Goal: Task Accomplishment & Management: Manage account settings

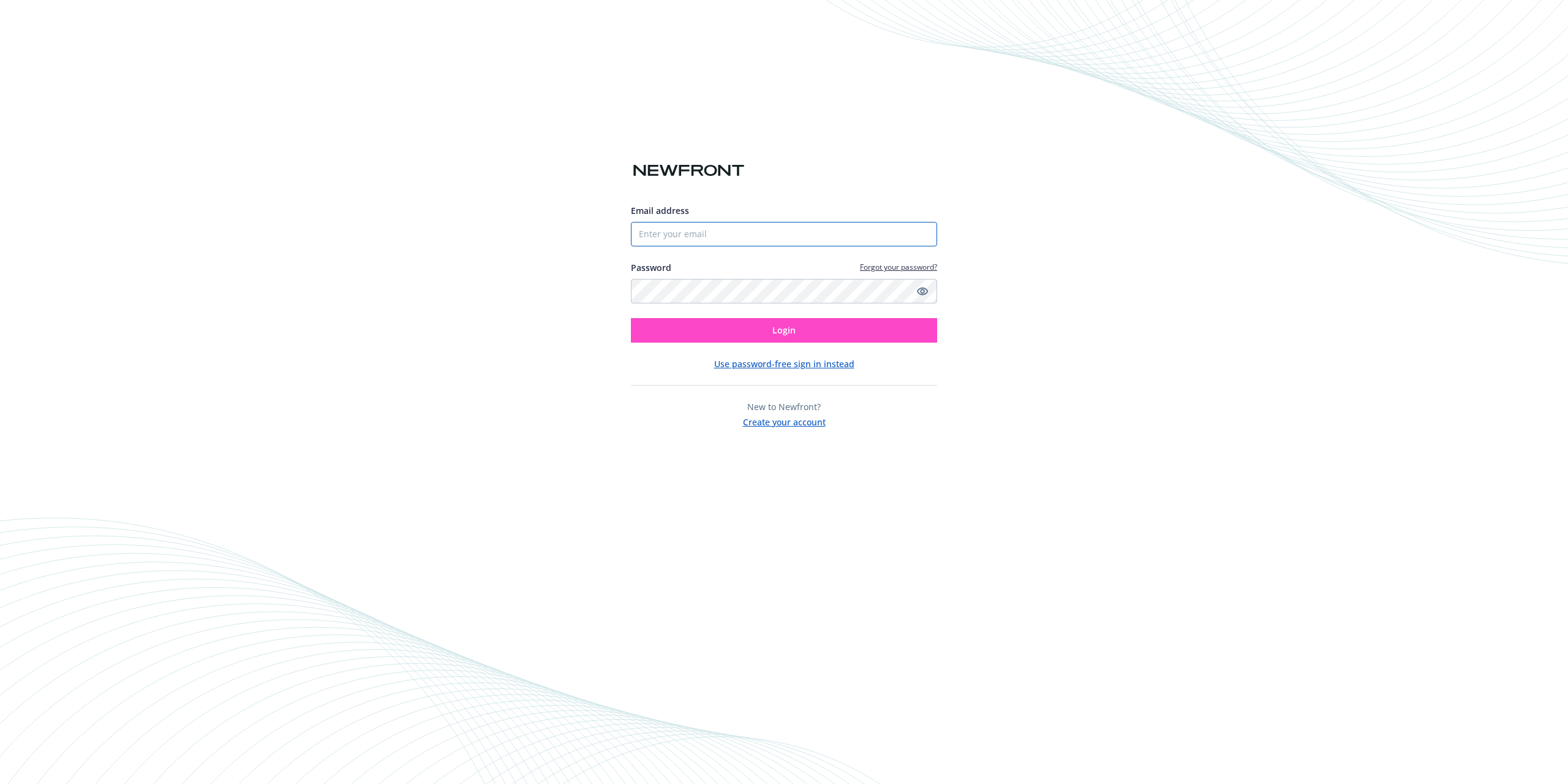
type input "[EMAIL_ADDRESS][DOMAIN_NAME]"
click at [851, 322] on button "Login" at bounding box center [784, 330] width 306 height 25
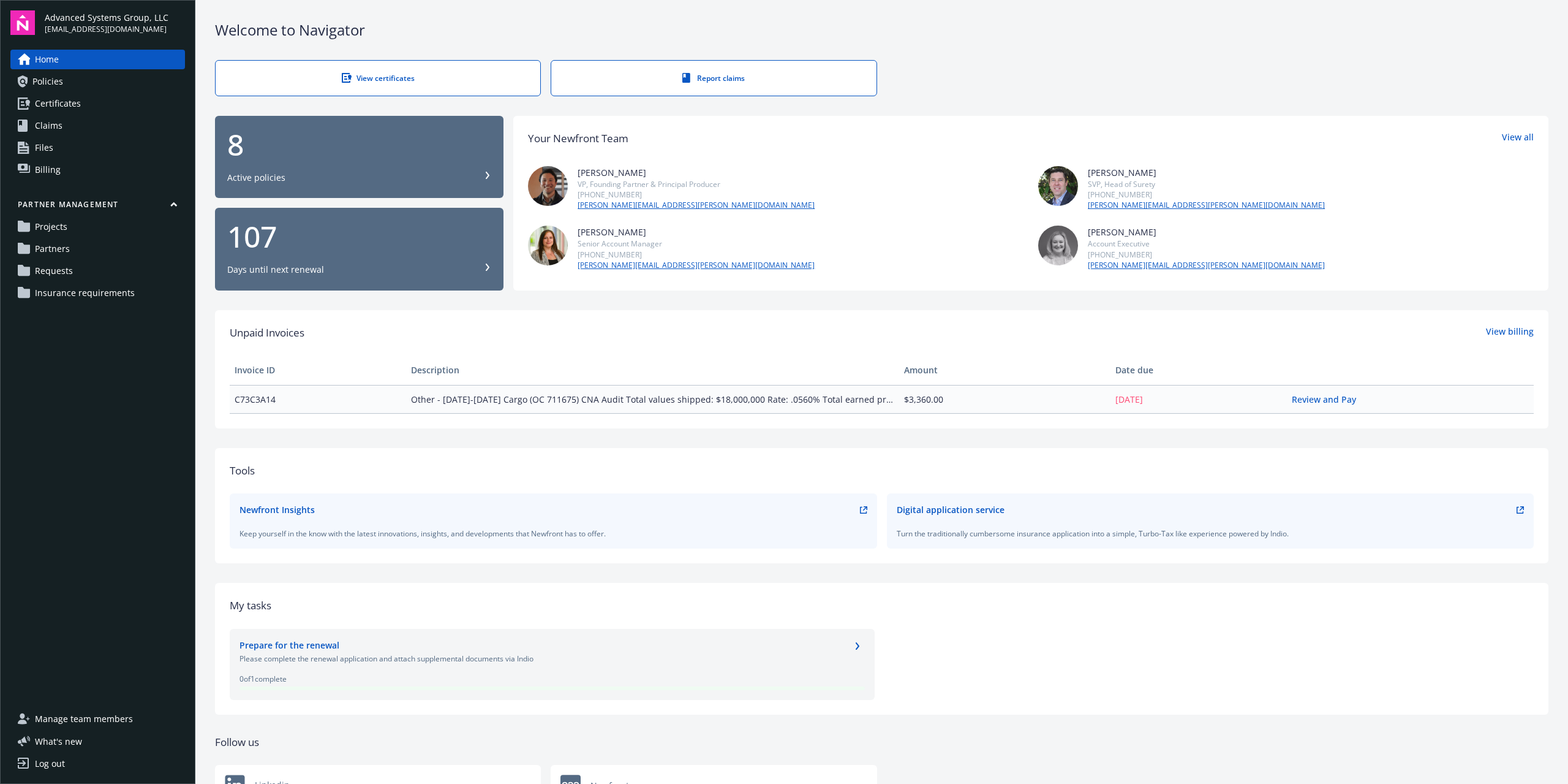
click at [92, 294] on span "Insurance requirements" at bounding box center [85, 293] width 100 height 20
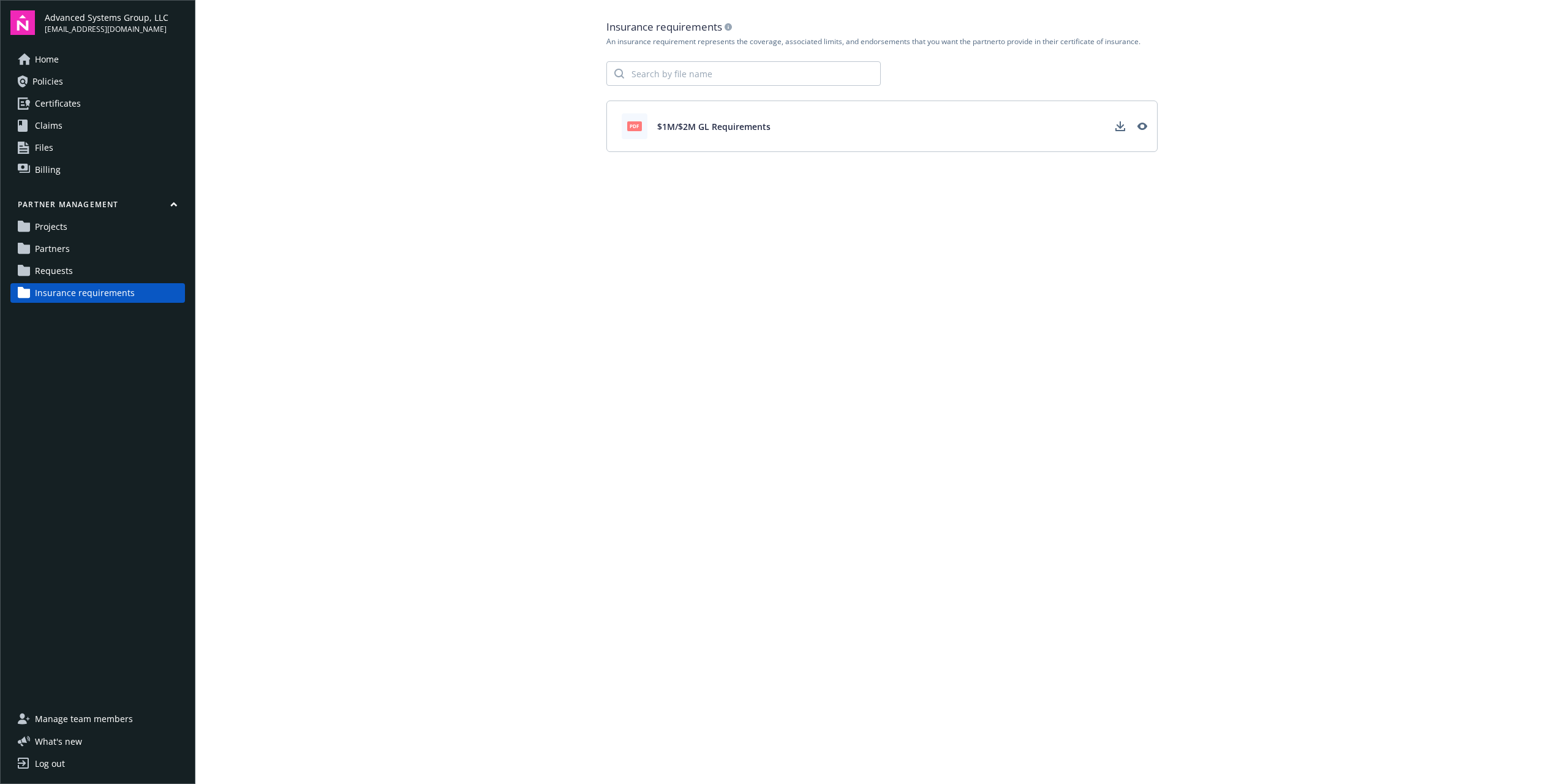
click at [92, 256] on link "Partners" at bounding box center [98, 249] width 175 height 20
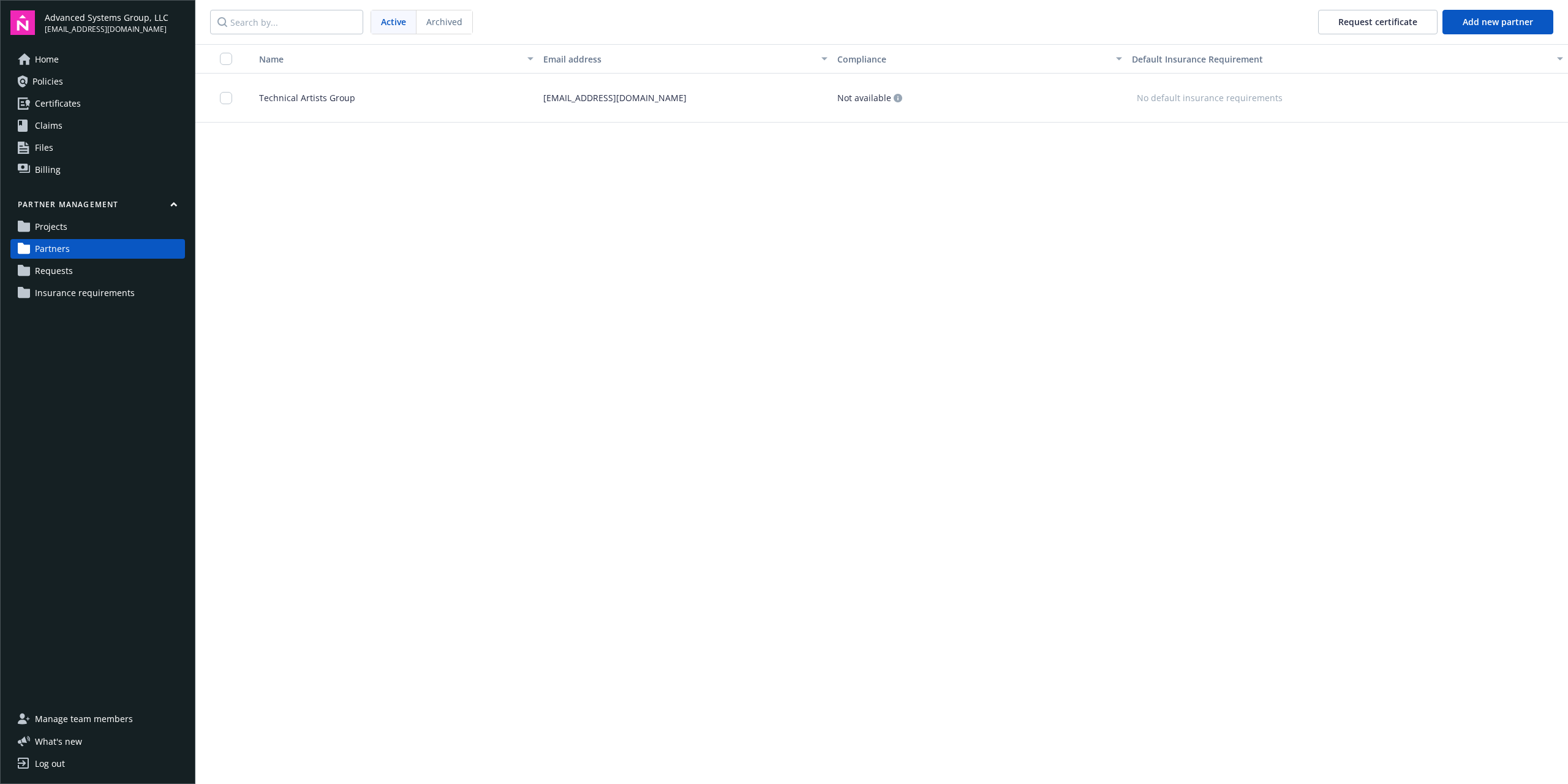
click at [80, 270] on link "Requests" at bounding box center [98, 271] width 175 height 20
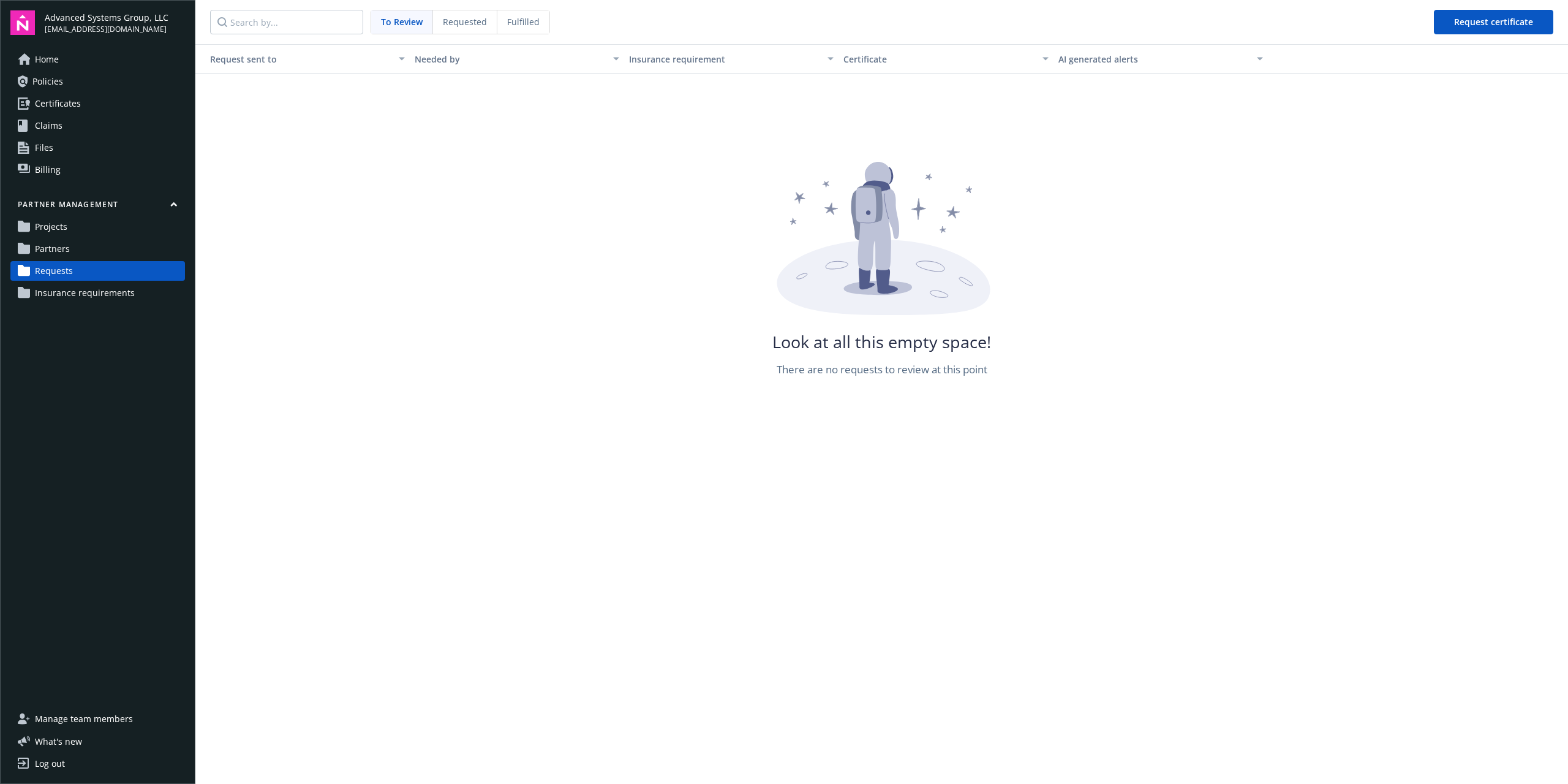
click at [85, 239] on link "Partners" at bounding box center [98, 249] width 175 height 20
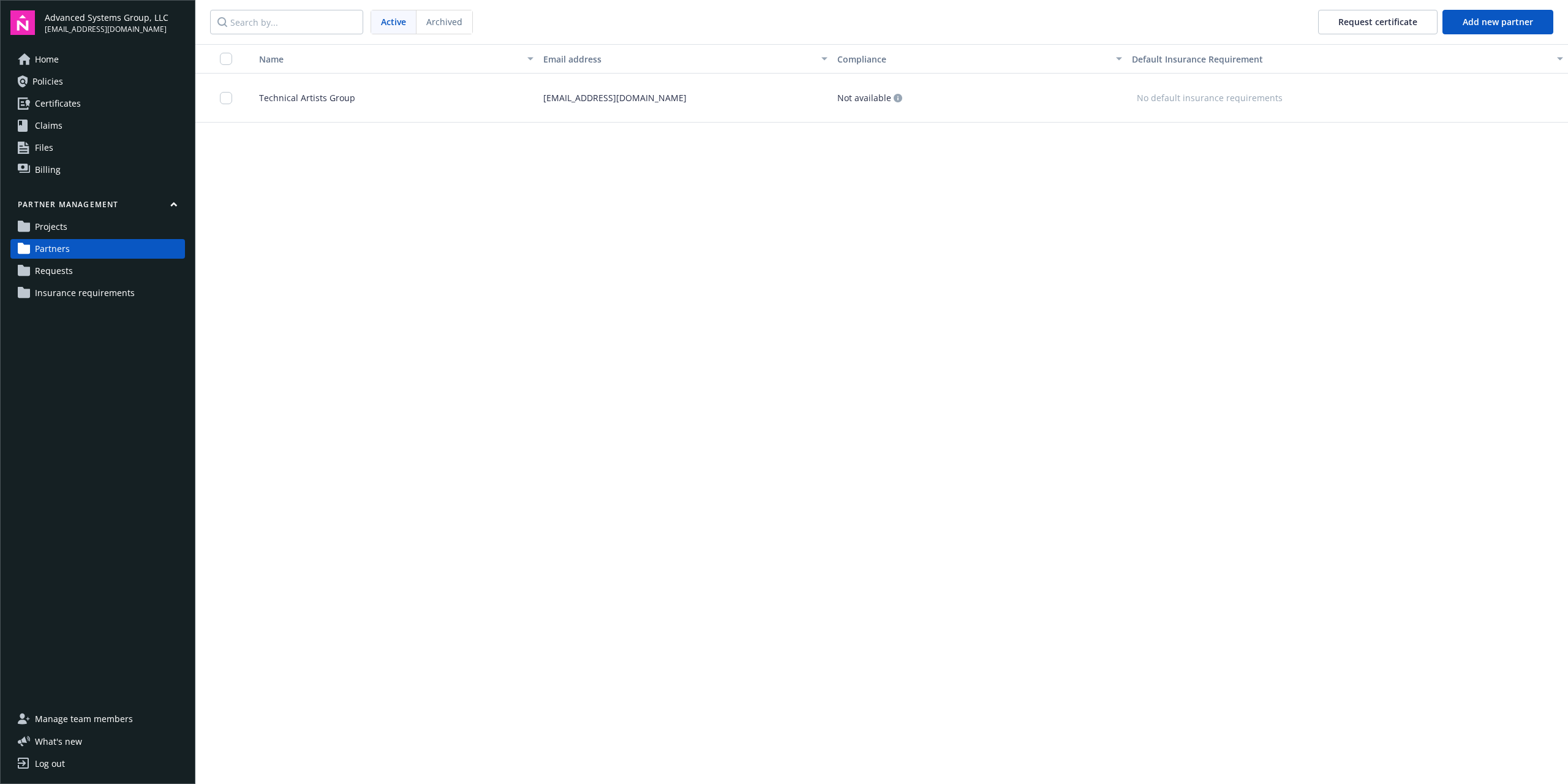
click at [785, 101] on div "[EMAIL_ADDRESS][DOMAIN_NAME]" at bounding box center [686, 98] width 294 height 49
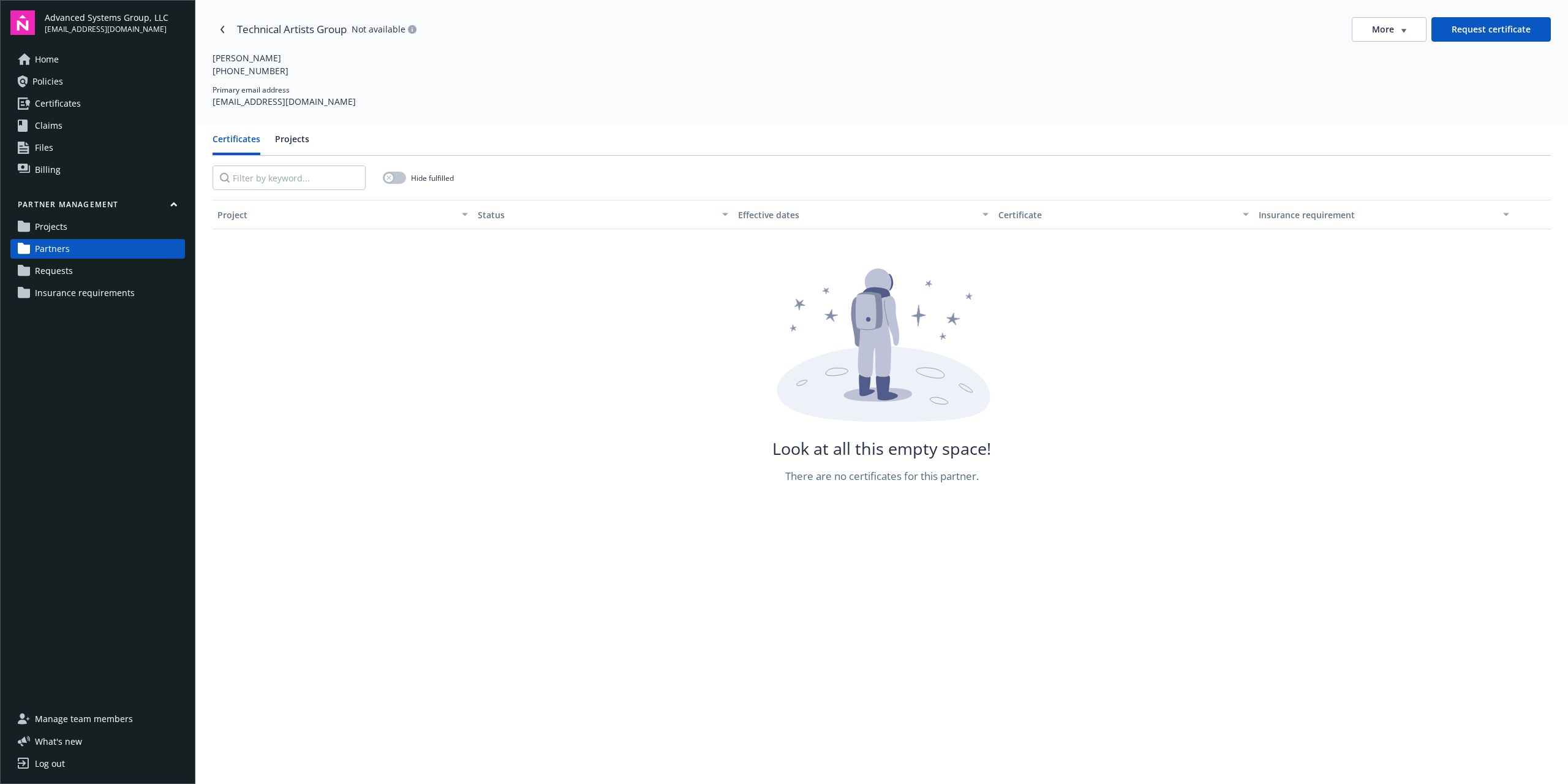
click at [87, 253] on link "Partners" at bounding box center [98, 249] width 175 height 20
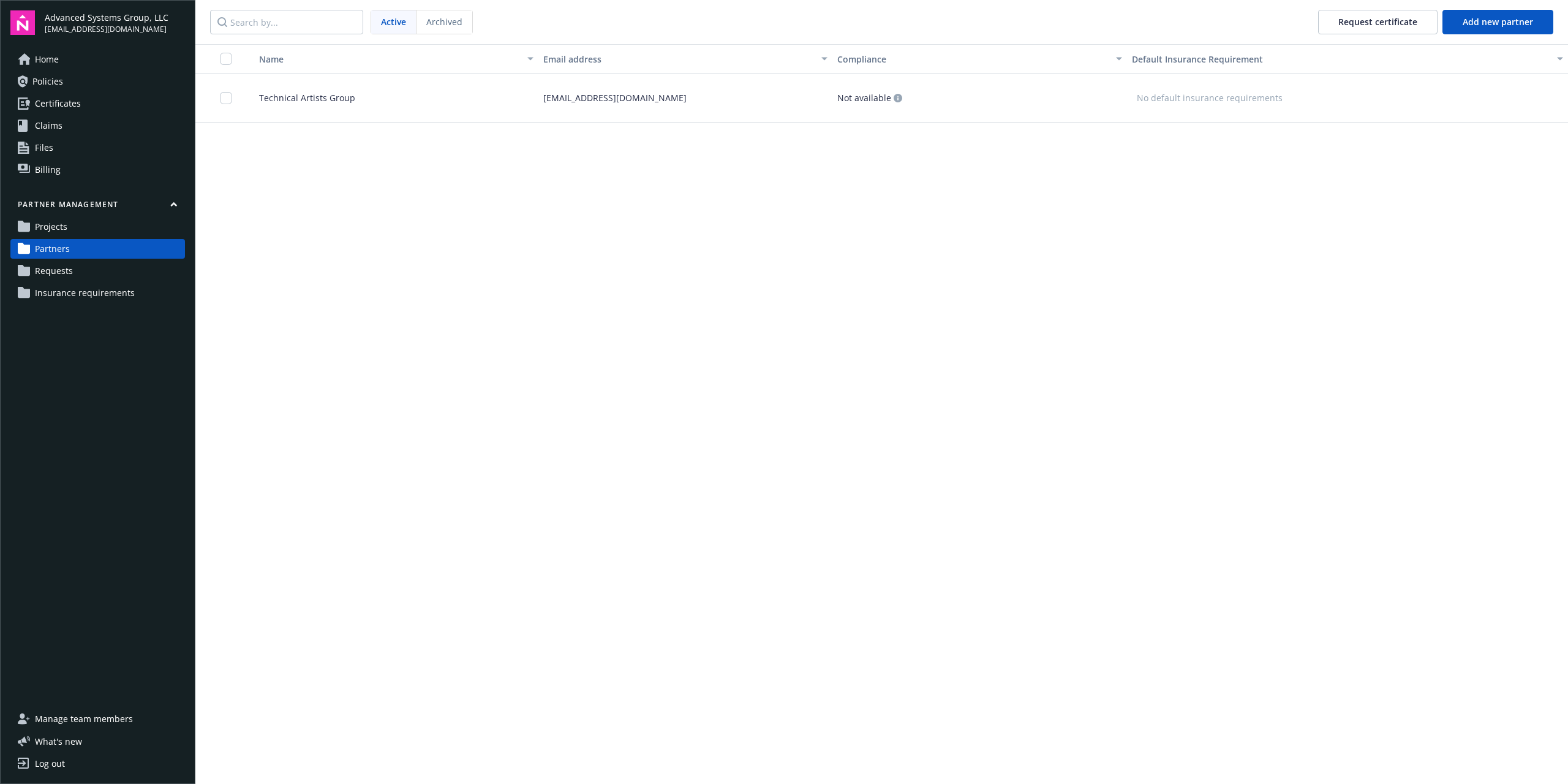
click at [87, 292] on span "Insurance requirements" at bounding box center [85, 293] width 100 height 20
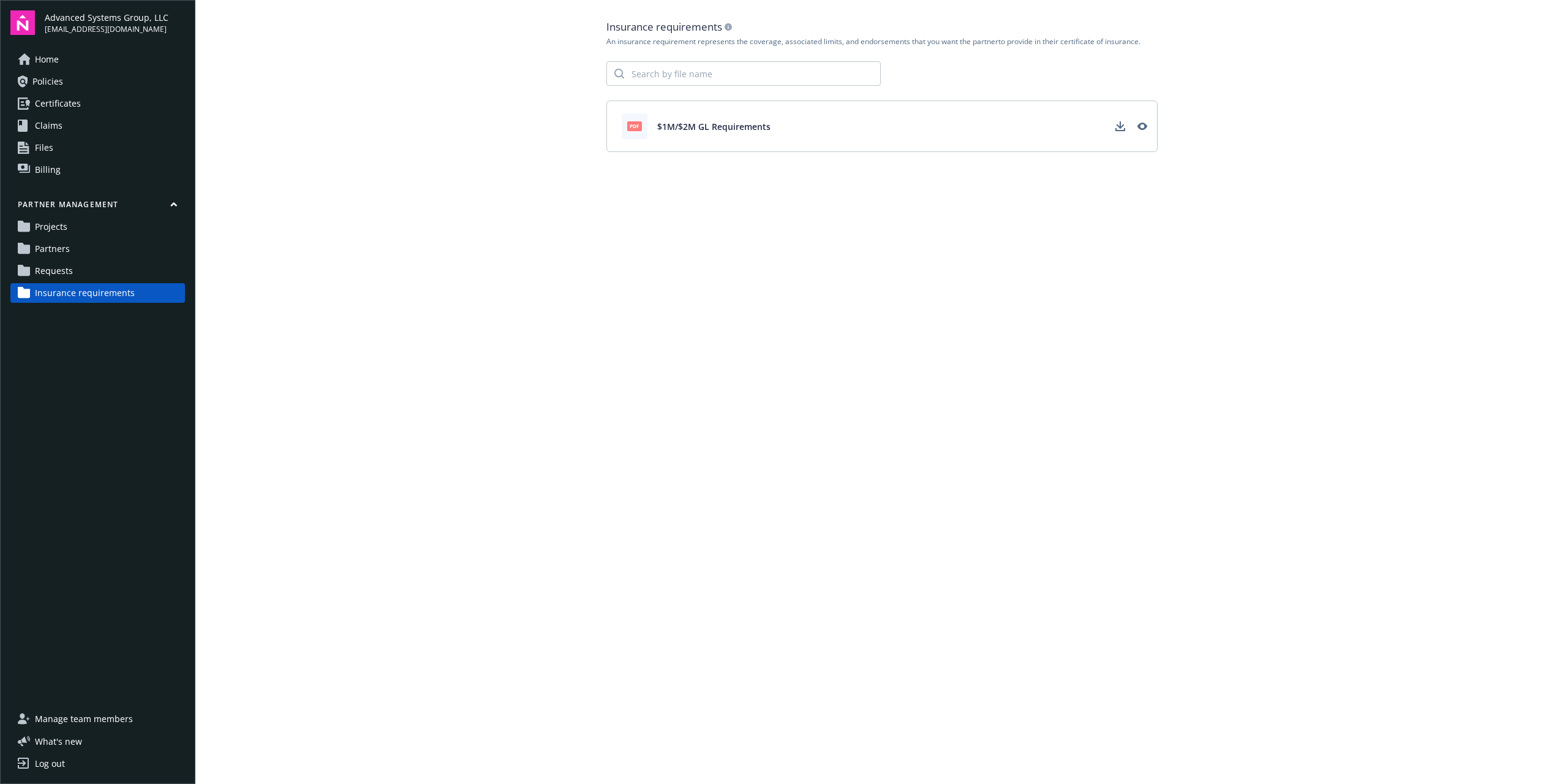
click at [55, 264] on span "Requests" at bounding box center [54, 271] width 38 height 20
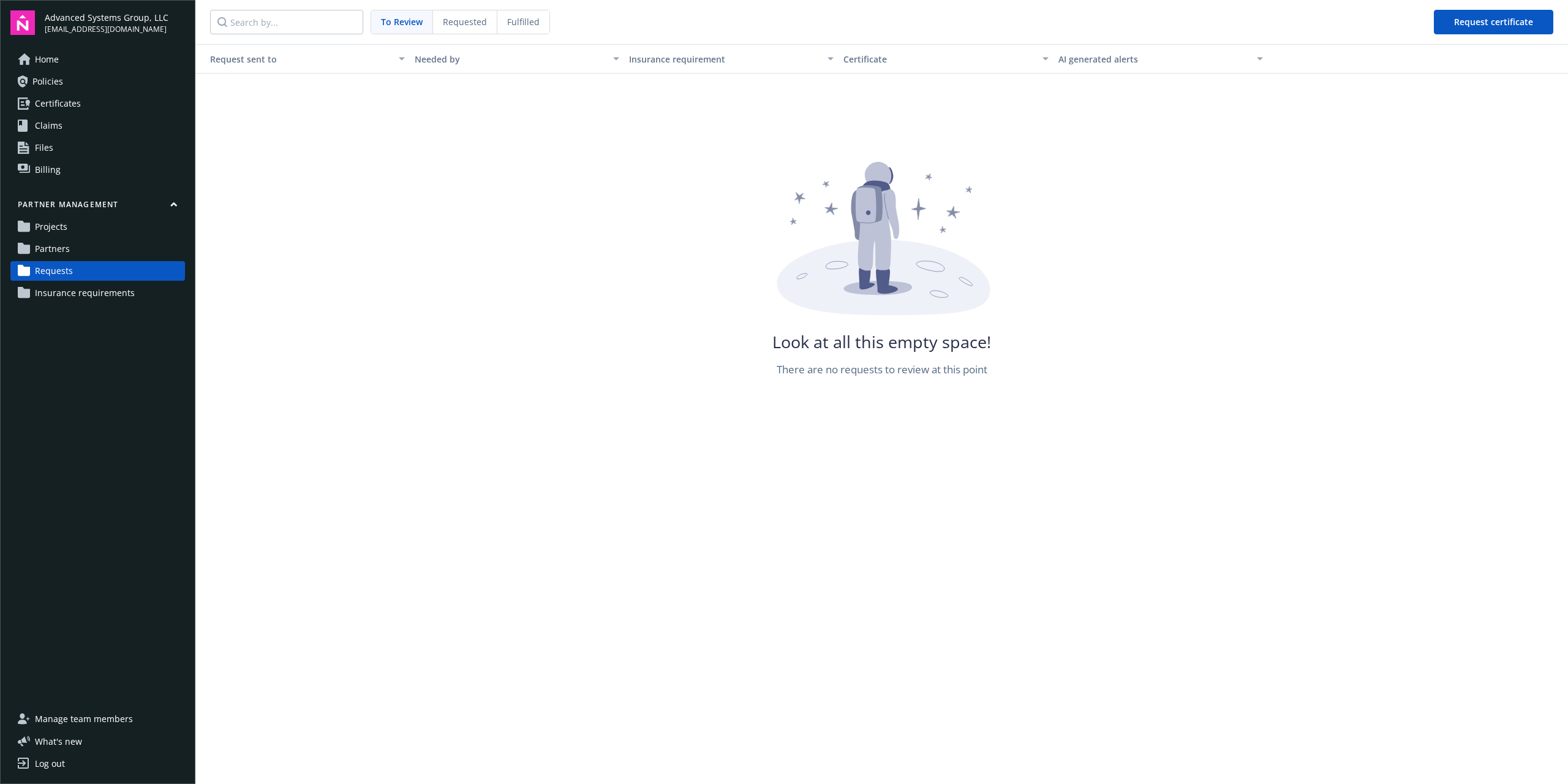
click at [52, 253] on span "Partners" at bounding box center [52, 249] width 35 height 20
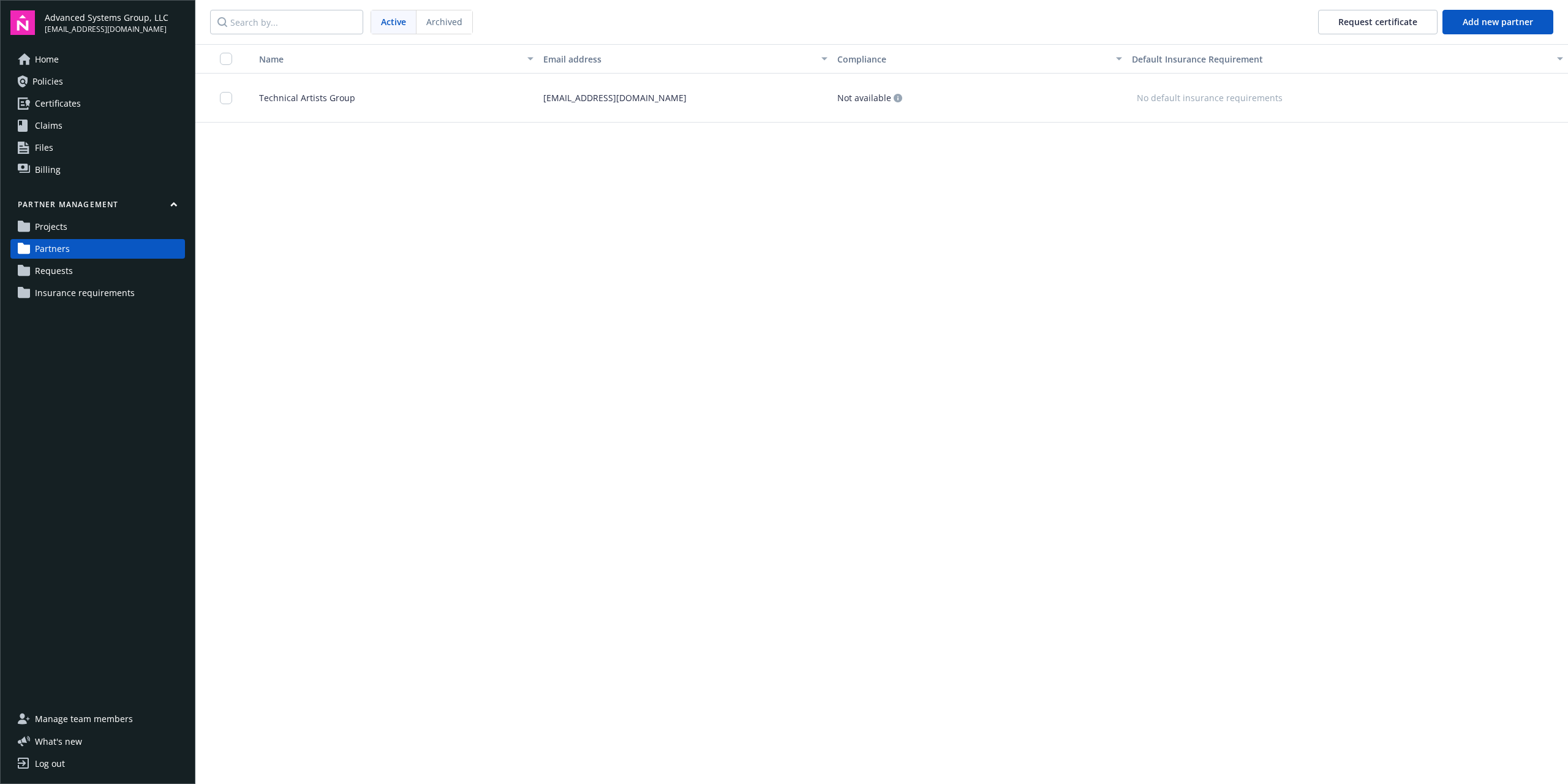
click at [288, 108] on div "Technical Artists Group" at bounding box center [391, 98] width 294 height 49
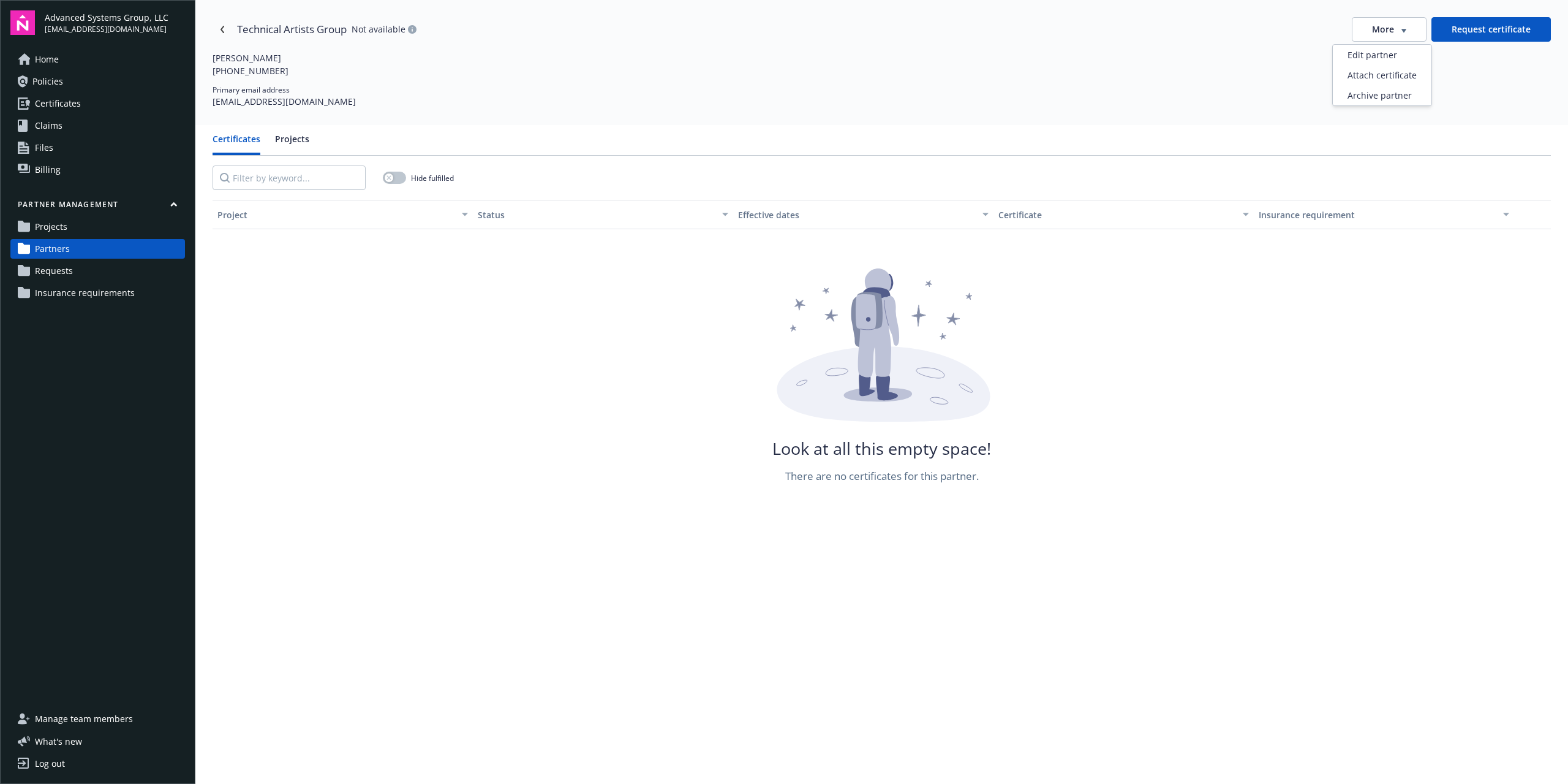
click at [1399, 25] on button "More" at bounding box center [1388, 29] width 74 height 25
click at [1378, 74] on div "Attach certificate" at bounding box center [1382, 74] width 99 height 20
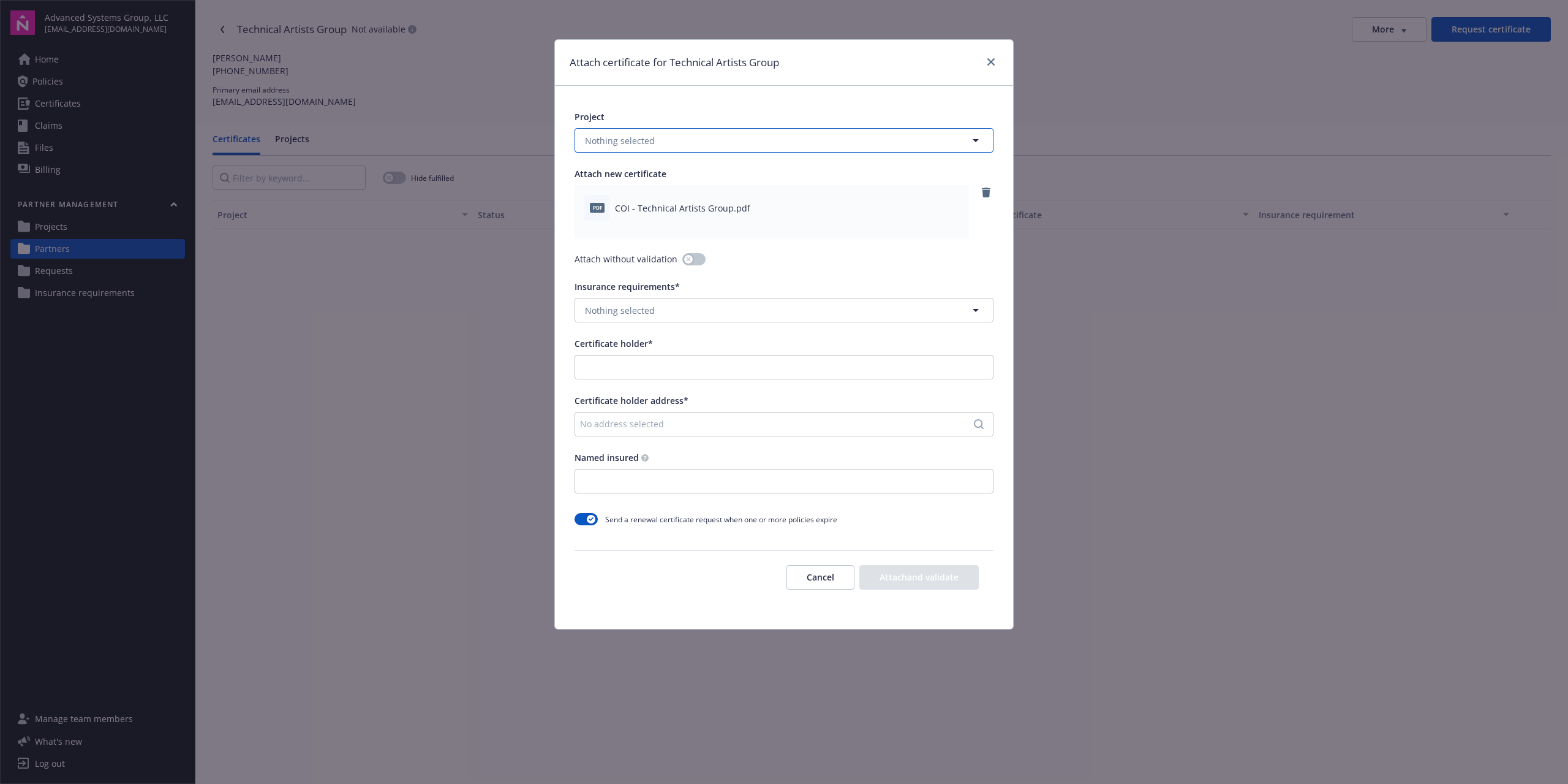
click at [663, 150] on button "Nothing selected" at bounding box center [784, 141] width 419 height 25
click at [663, 150] on div at bounding box center [784, 141] width 419 height 25
click at [672, 98] on div "Project No results Attach new certificate pdf COI - Technical Artists Group.pdf…" at bounding box center [784, 357] width 458 height 543
click at [669, 316] on button "Nothing selected" at bounding box center [784, 310] width 419 height 25
click at [649, 349] on strong "$1M/$2M GL Requirements" at bounding box center [644, 344] width 114 height 11
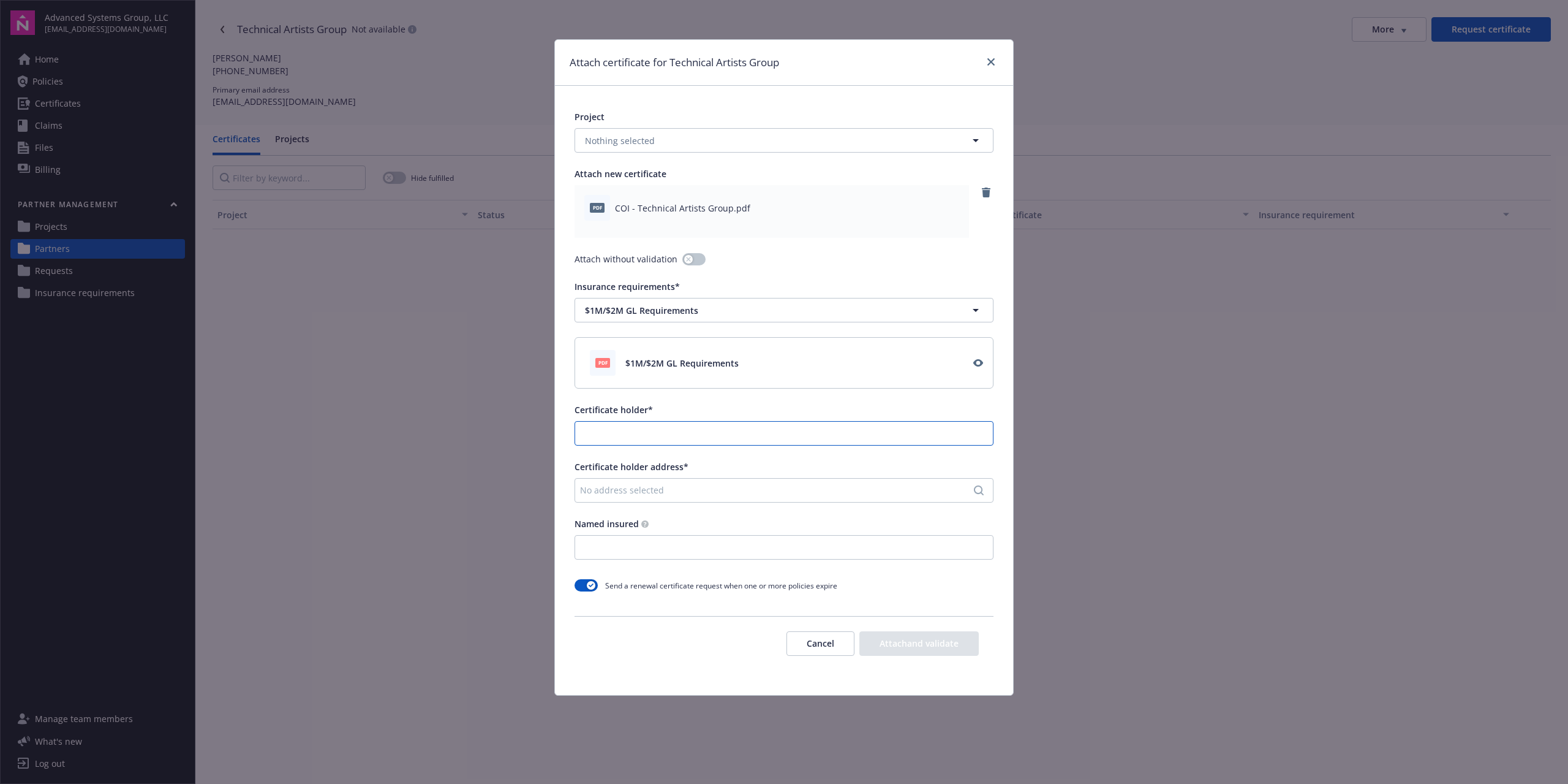
click at [665, 432] on input "Certificate holder*" at bounding box center [784, 433] width 418 height 23
paste input "technical artists group"
type input "Technical Artists Group"
click at [682, 491] on div "No address selected" at bounding box center [778, 490] width 395 height 13
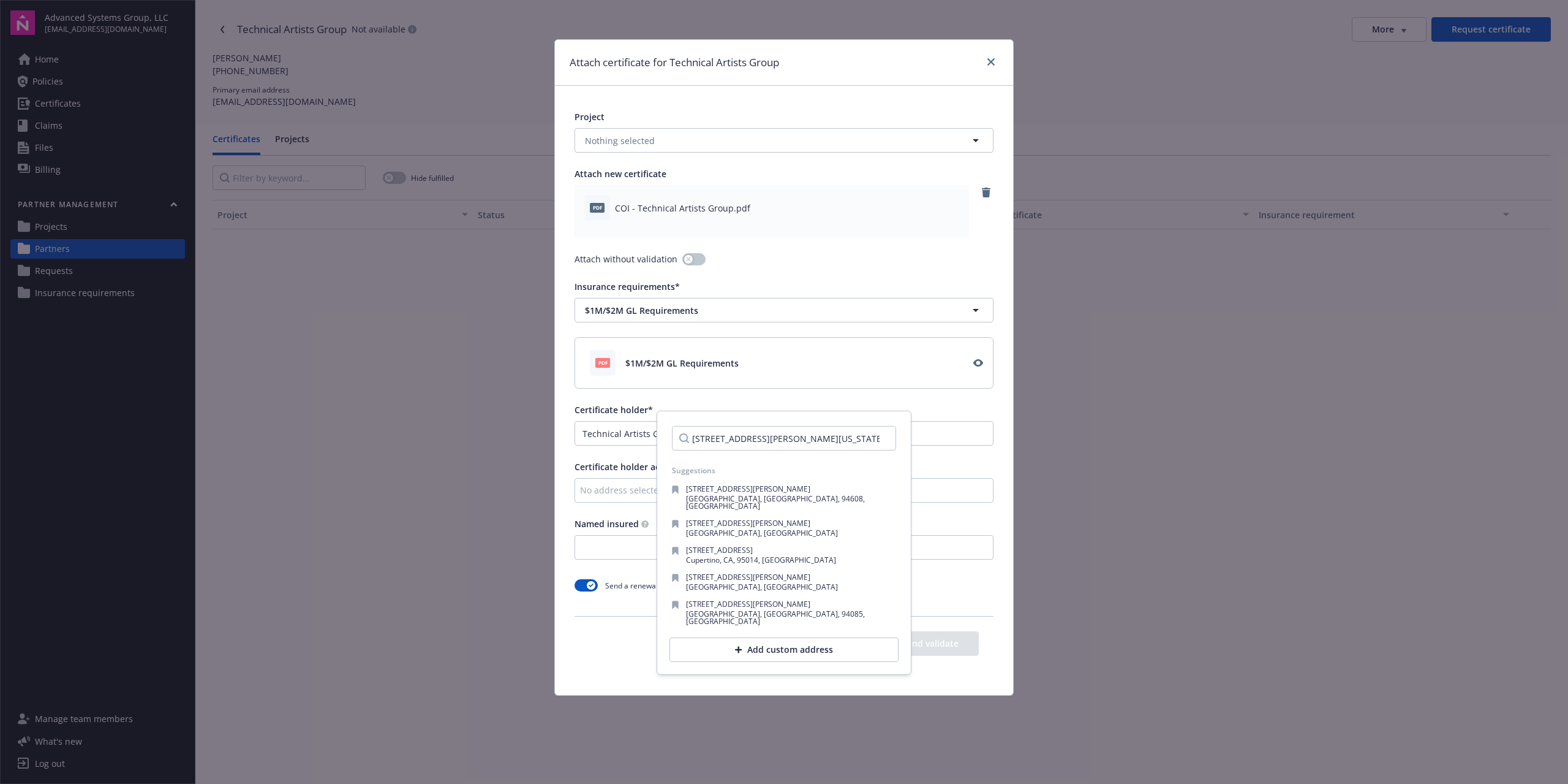
scroll to position [0, 18]
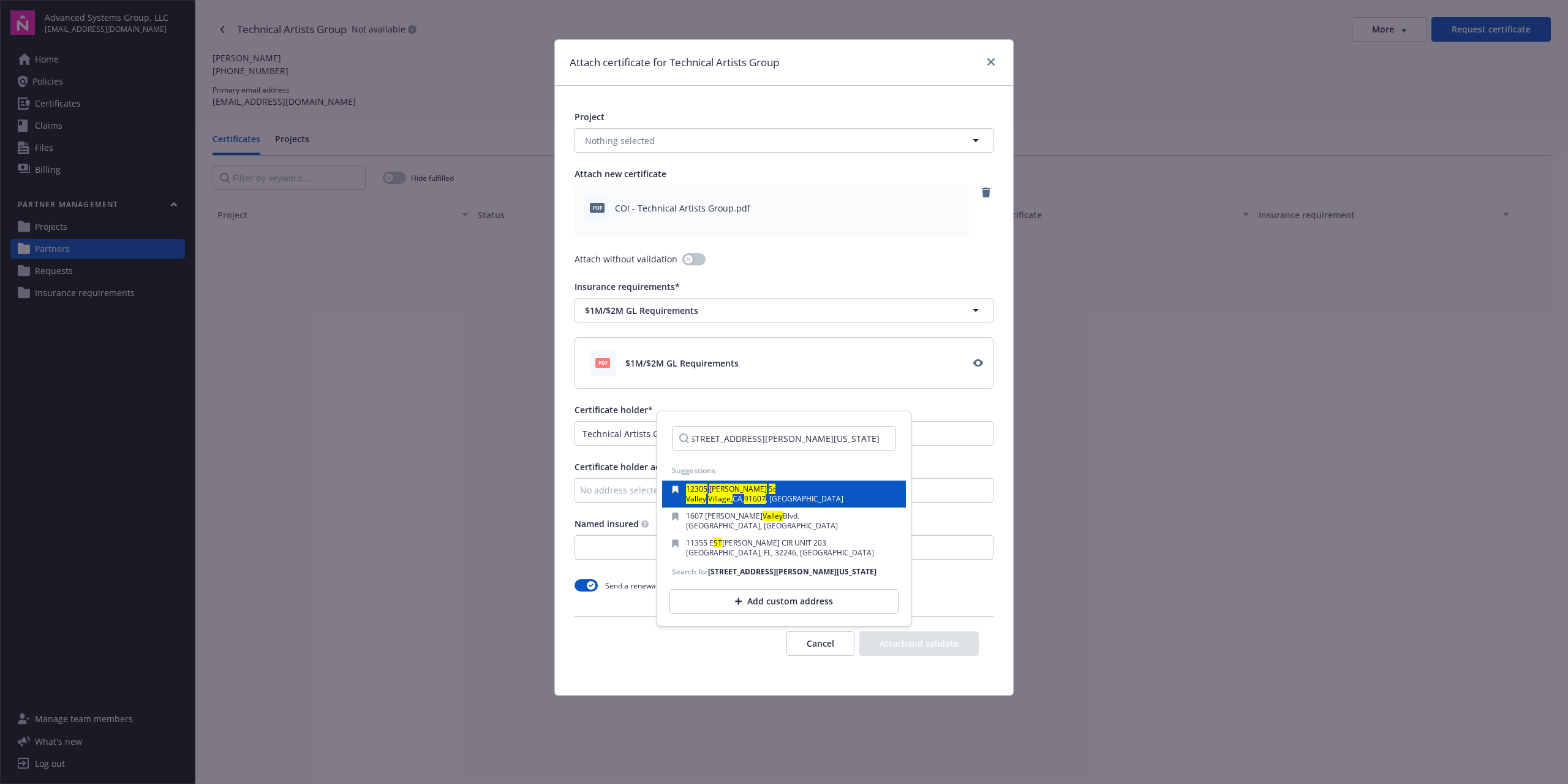
type input "[STREET_ADDRESS][PERSON_NAME][US_STATE]"
click at [811, 495] on div "[STREET_ADDRESS][PERSON_NAME]" at bounding box center [784, 494] width 224 height 17
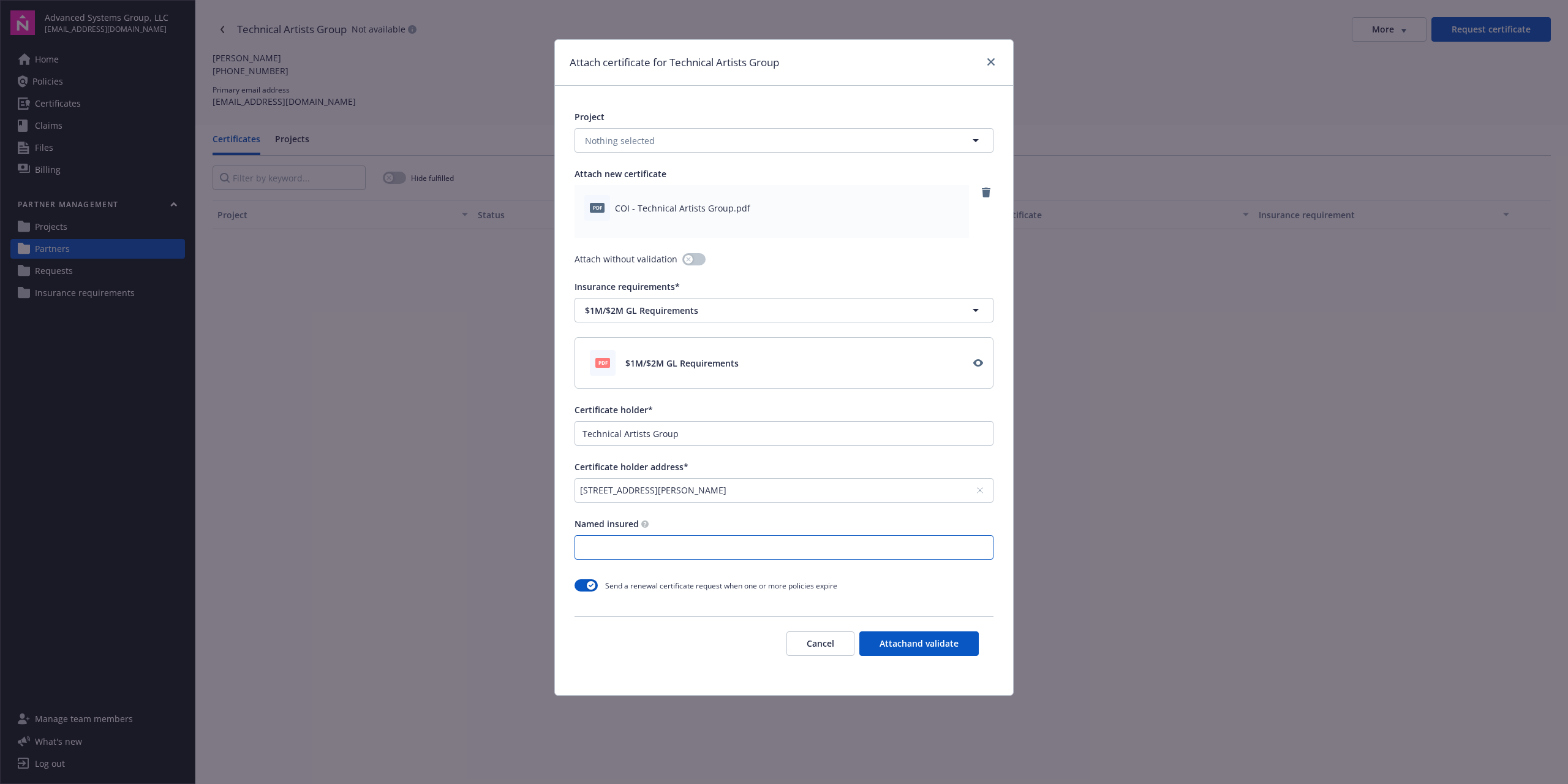
click at [725, 553] on input "Named insured" at bounding box center [784, 547] width 418 height 23
paste input "[PERSON_NAME]"
click at [628, 550] on input "[PERSON_NAME]" at bounding box center [784, 547] width 418 height 23
type input "[PERSON_NAME]"
click at [891, 582] on div "Send a renewal certificate request when one or more policies expire" at bounding box center [784, 585] width 419 height 22
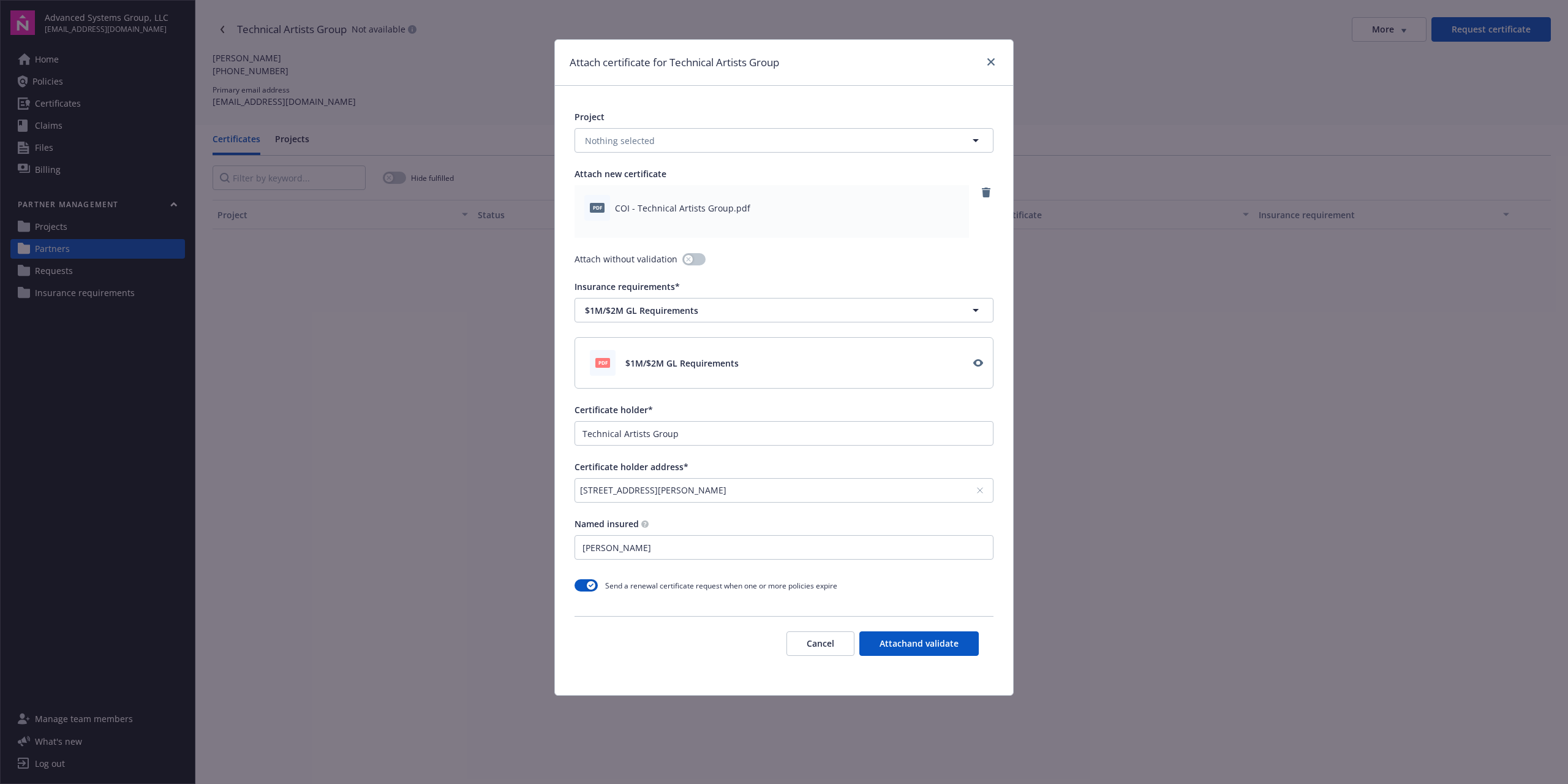
click at [938, 644] on button "Attach and validate" at bounding box center [918, 643] width 119 height 25
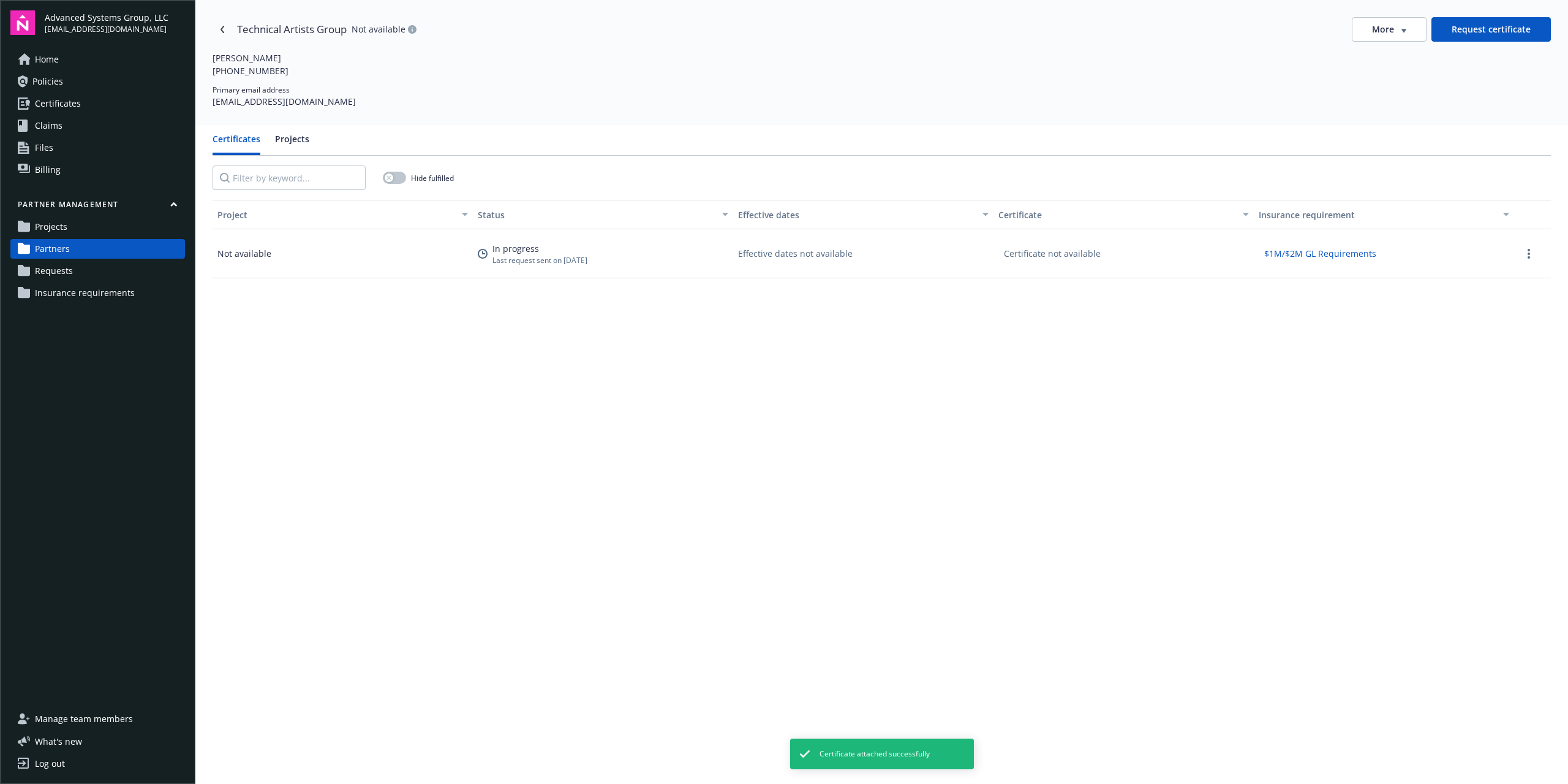
click at [93, 297] on span "Insurance requirements" at bounding box center [85, 293] width 100 height 20
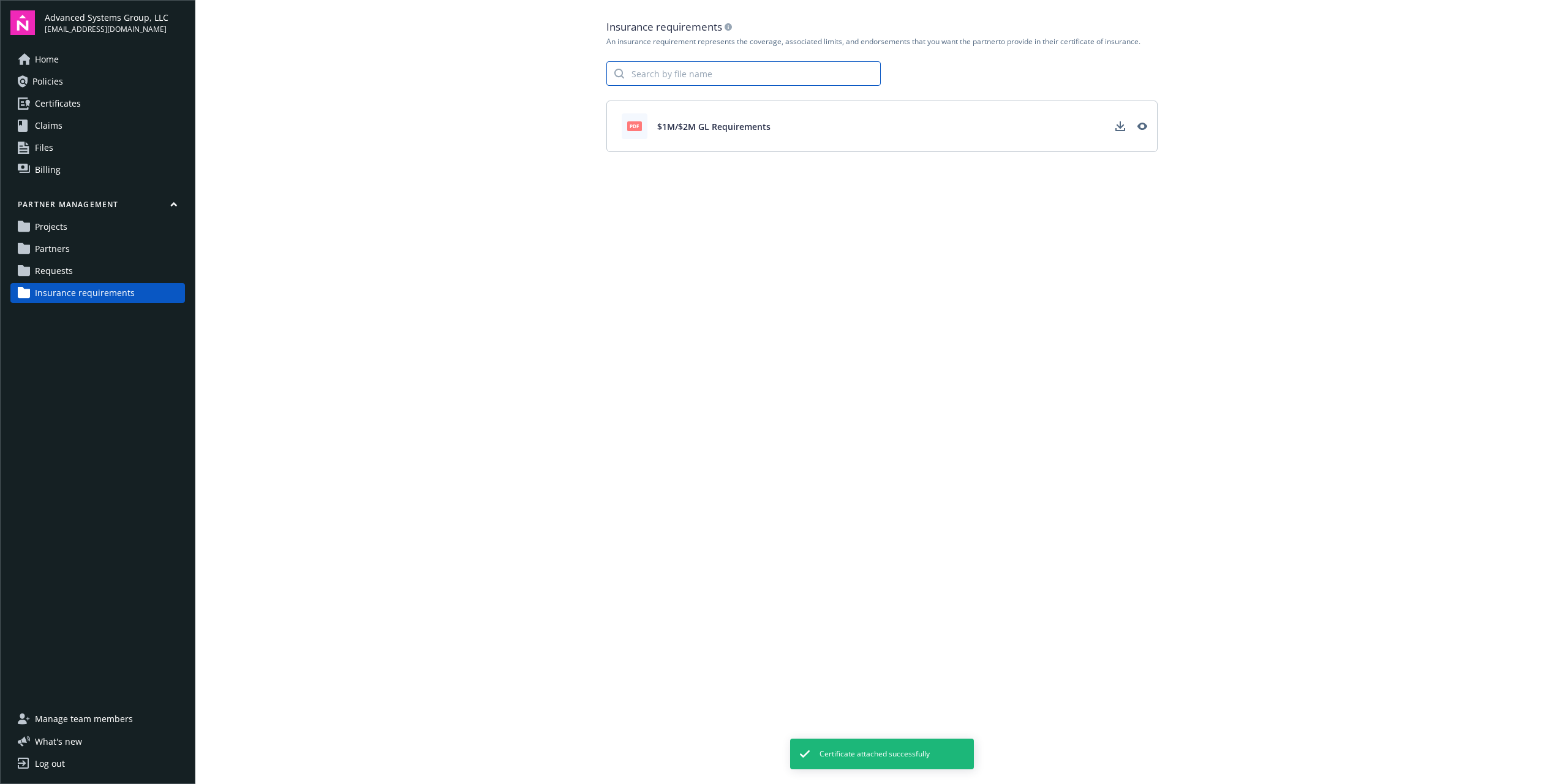
click at [717, 72] on input "search" at bounding box center [752, 74] width 256 height 23
drag, startPoint x: 850, startPoint y: 347, endPoint x: 807, endPoint y: 287, distance: 73.8
click at [834, 324] on main "Insurance requirements An insurance requirement represents the coverage, associ…" at bounding box center [881, 392] width 1372 height 784
click at [703, 78] on input "search" at bounding box center [752, 74] width 256 height 23
click at [82, 255] on link "Partners" at bounding box center [98, 249] width 175 height 20
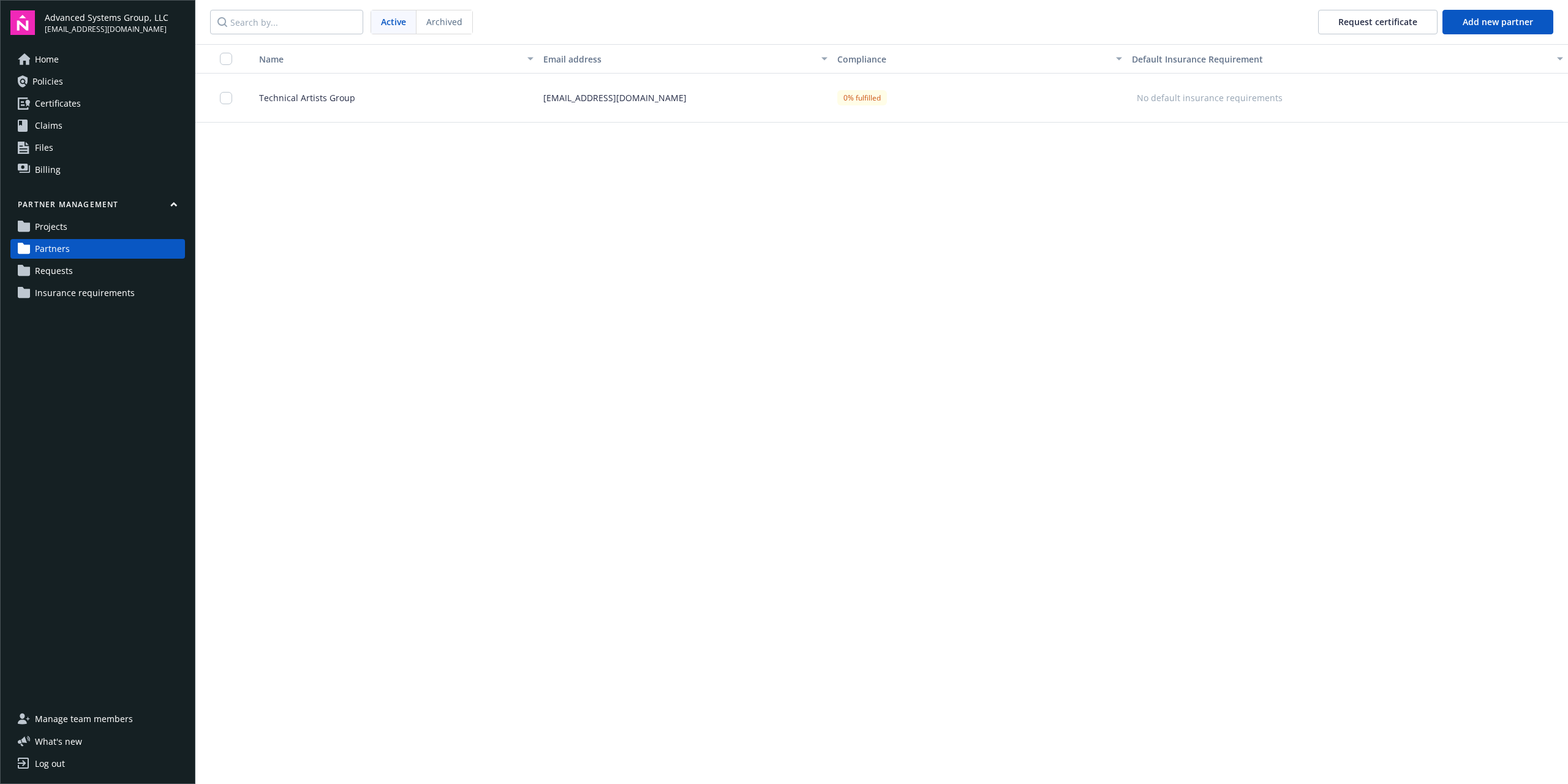
click at [327, 103] on span "Technical Artists Group" at bounding box center [302, 98] width 106 height 13
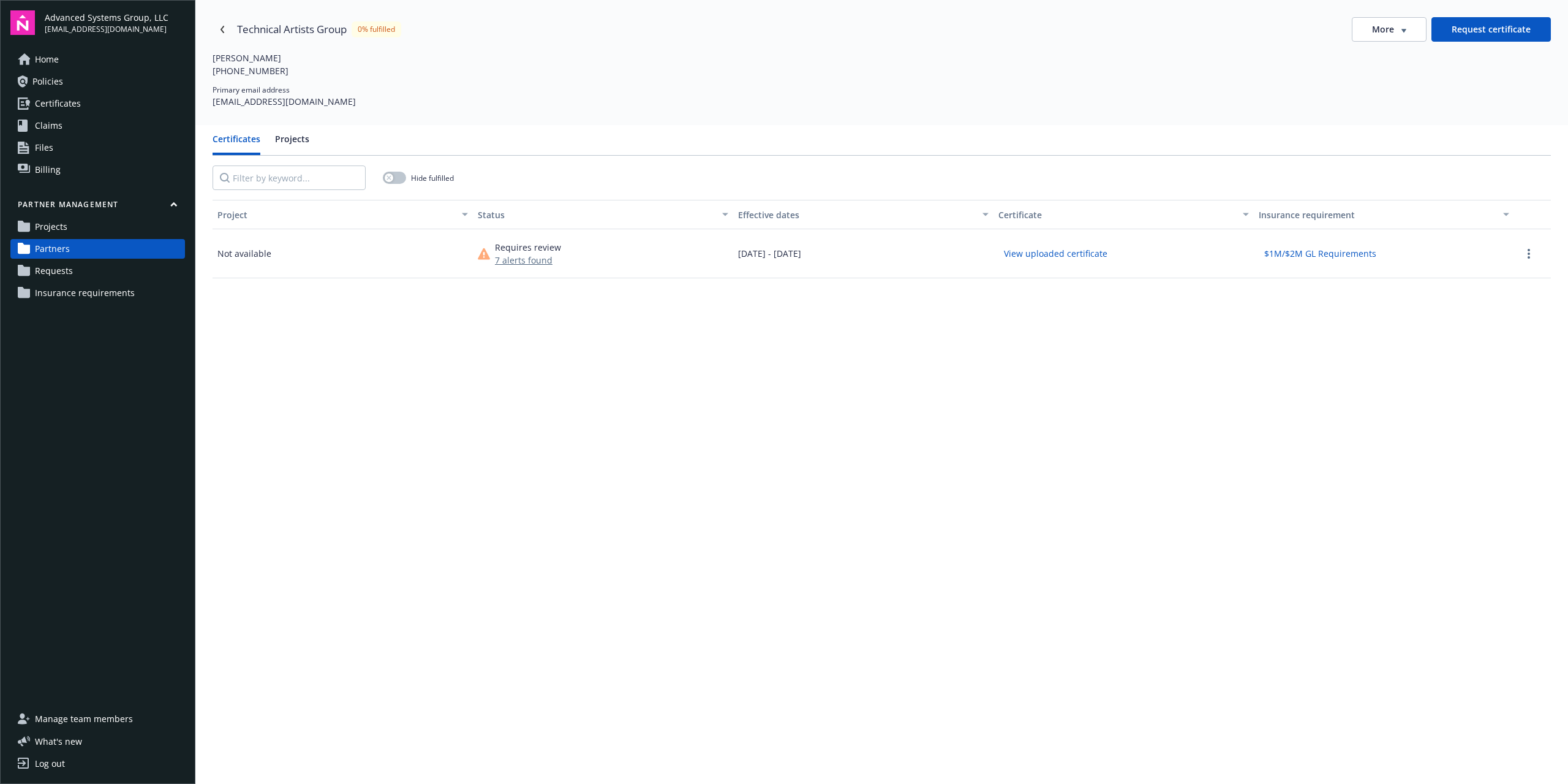
click at [522, 258] on button "7 alerts found" at bounding box center [528, 260] width 66 height 13
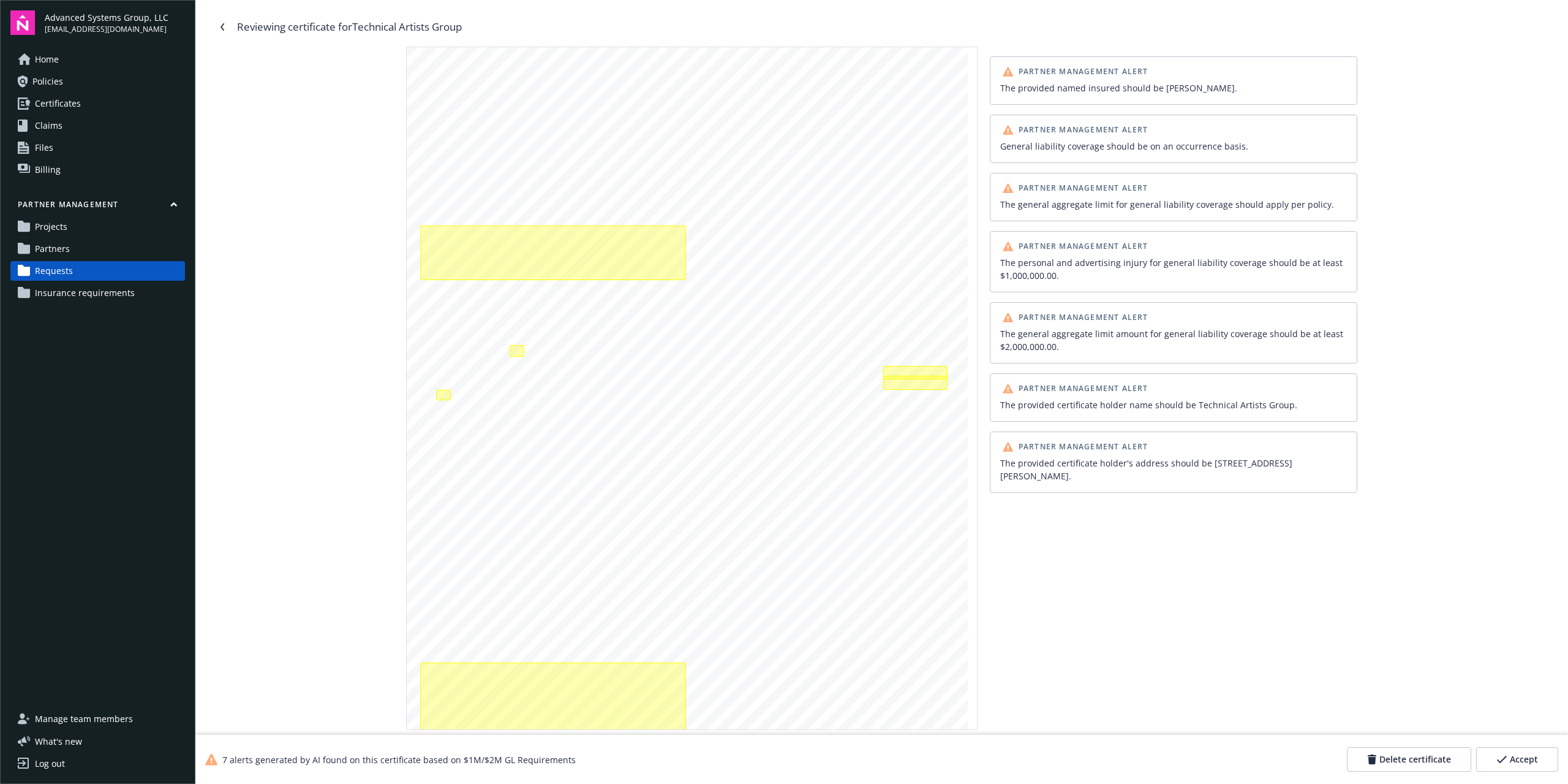
click at [94, 299] on span "Insurance requirements" at bounding box center [85, 293] width 100 height 20
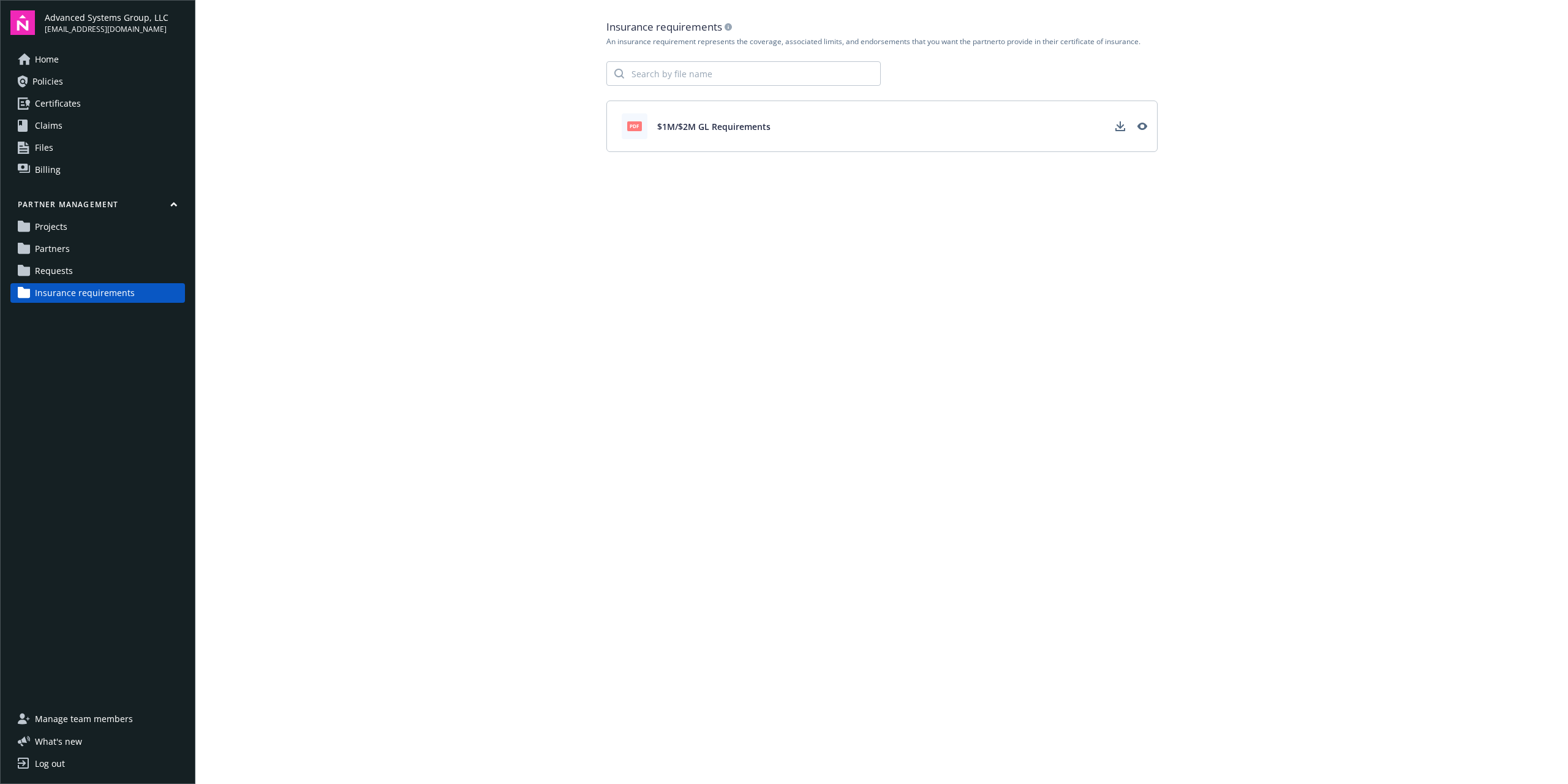
click at [91, 270] on link "Requests" at bounding box center [98, 271] width 175 height 20
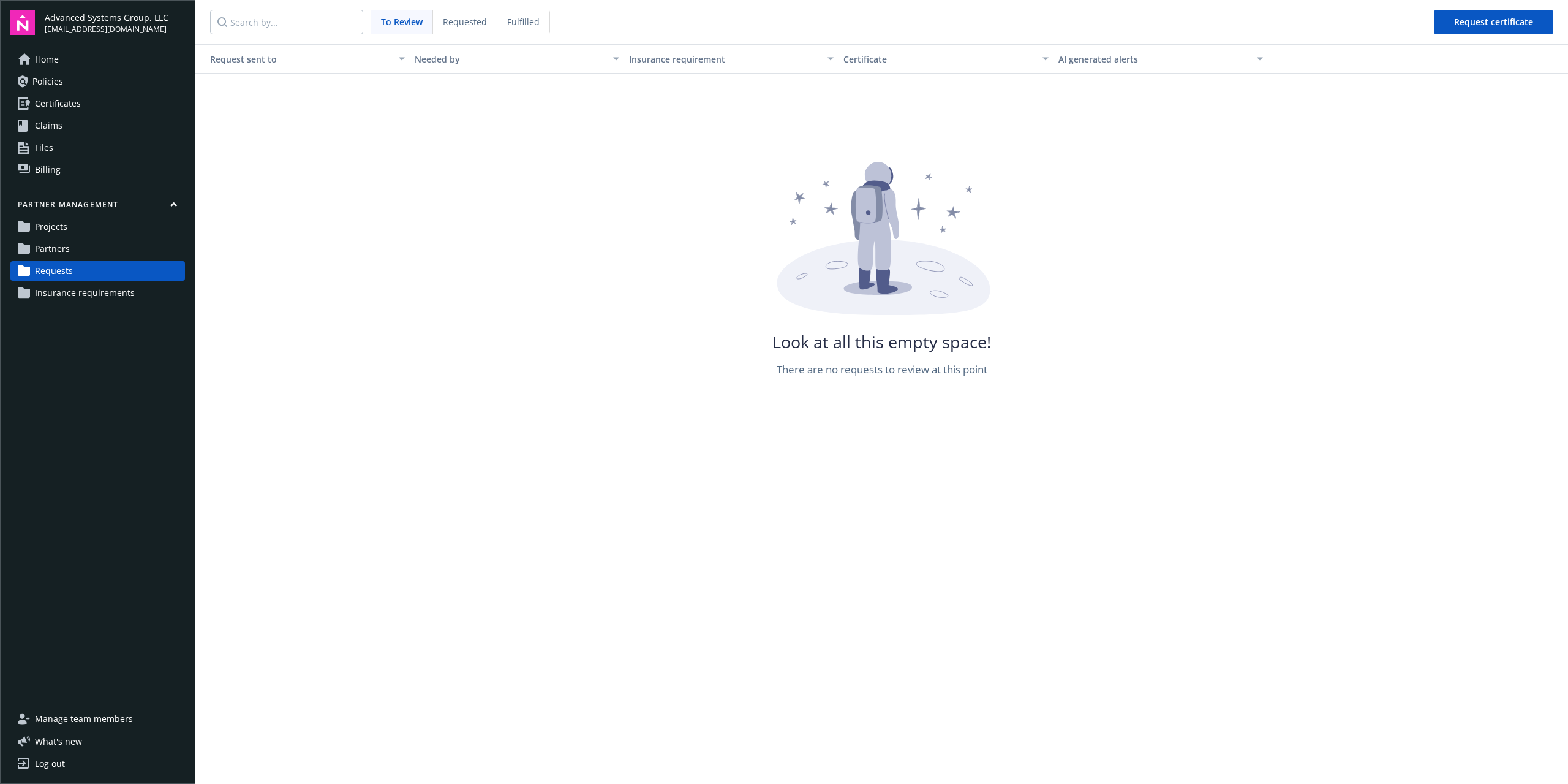
click at [87, 290] on span "Insurance requirements" at bounding box center [85, 293] width 100 height 20
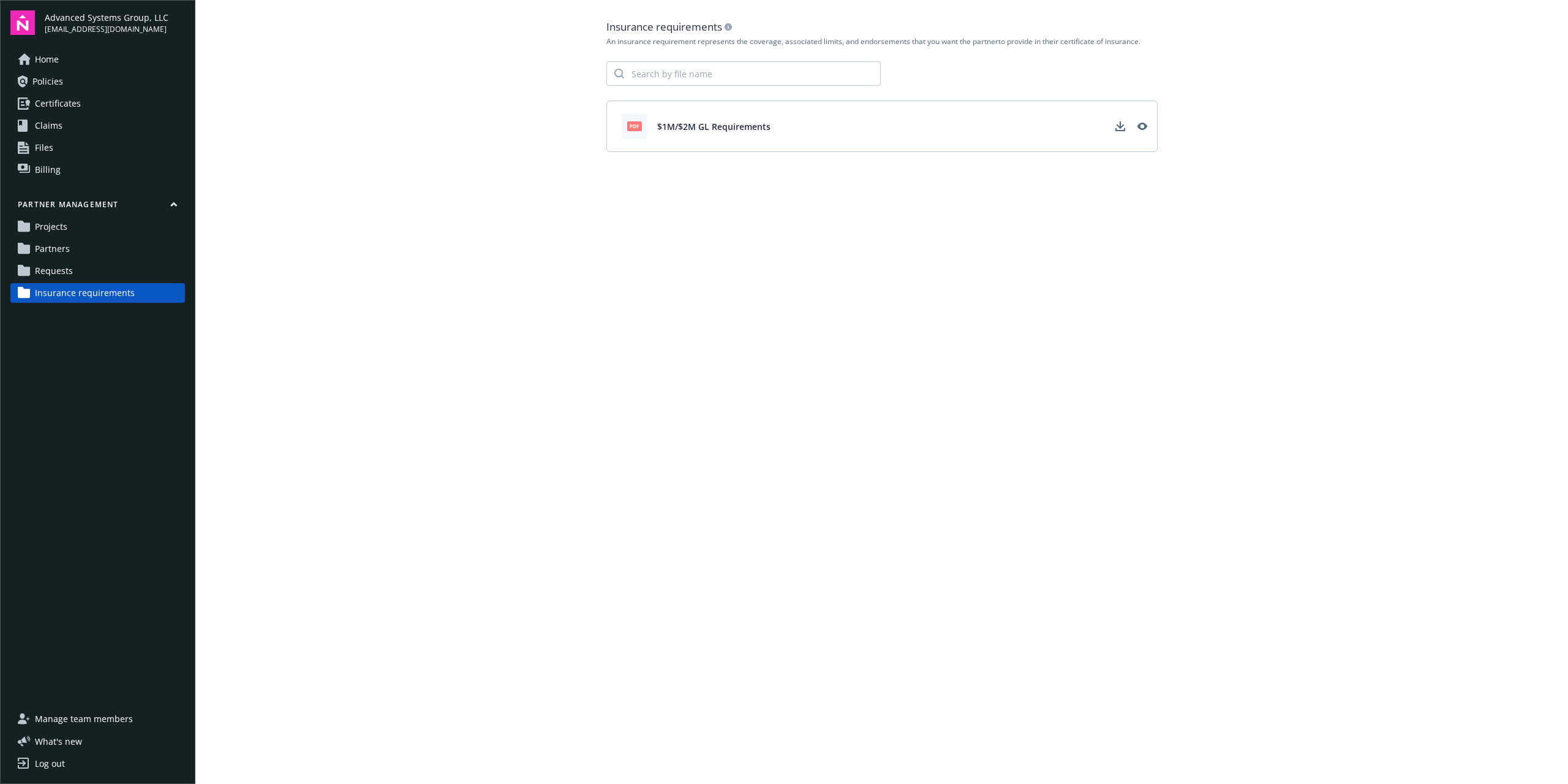
click at [77, 271] on link "Requests" at bounding box center [98, 271] width 175 height 20
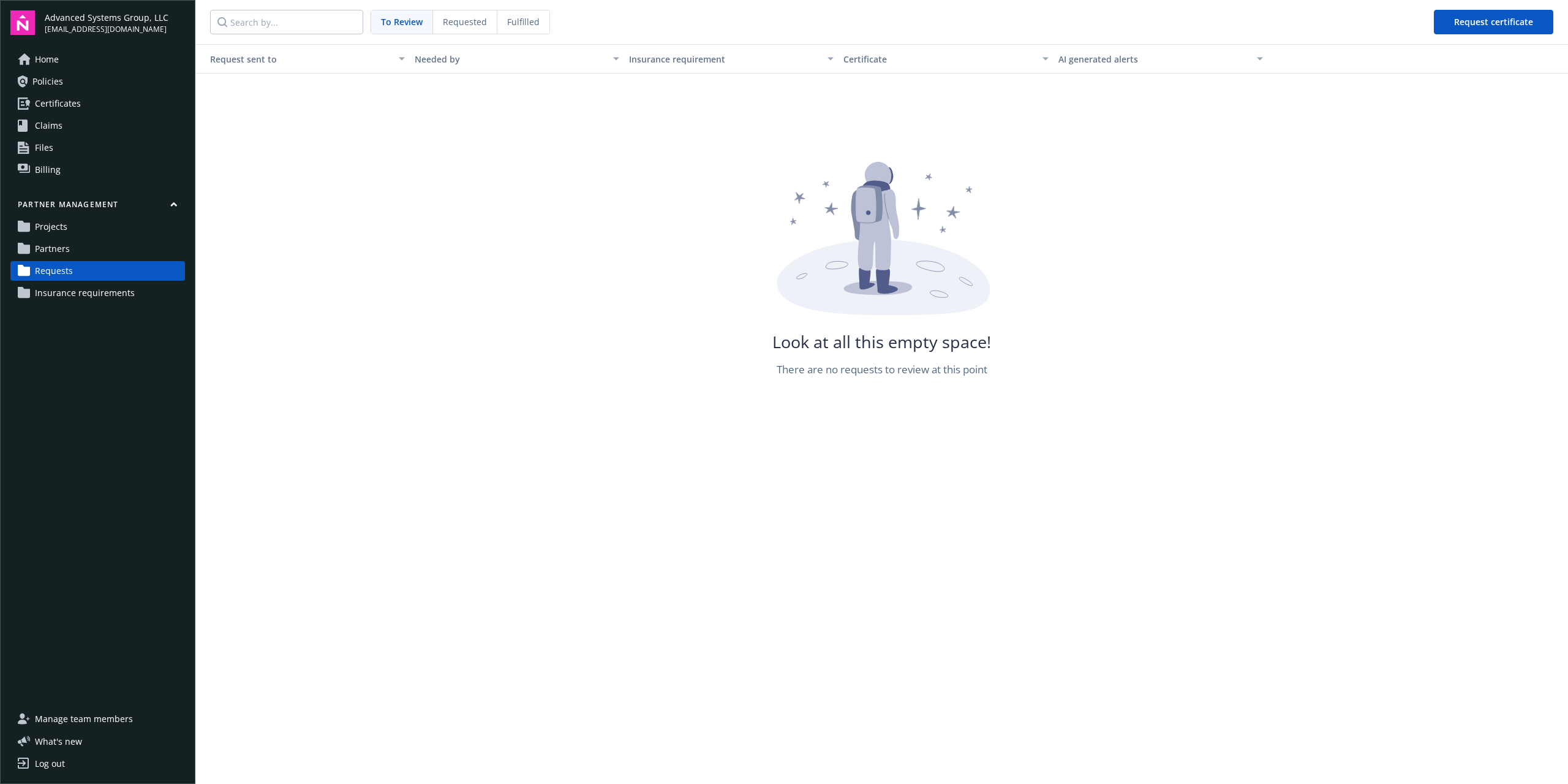
click at [56, 246] on span "Partners" at bounding box center [52, 249] width 35 height 20
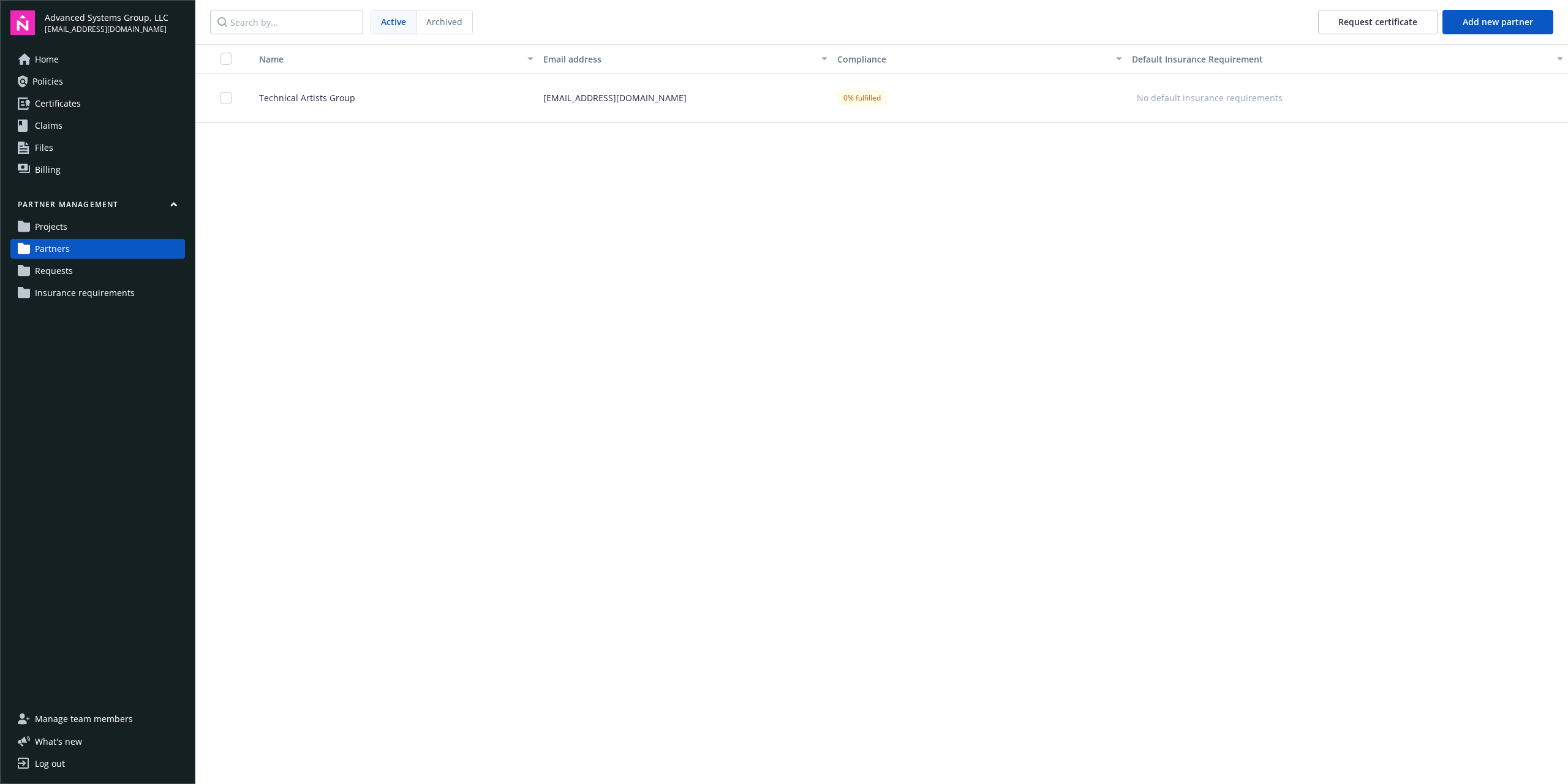
click at [339, 94] on span "Technical Artists Group" at bounding box center [302, 98] width 106 height 13
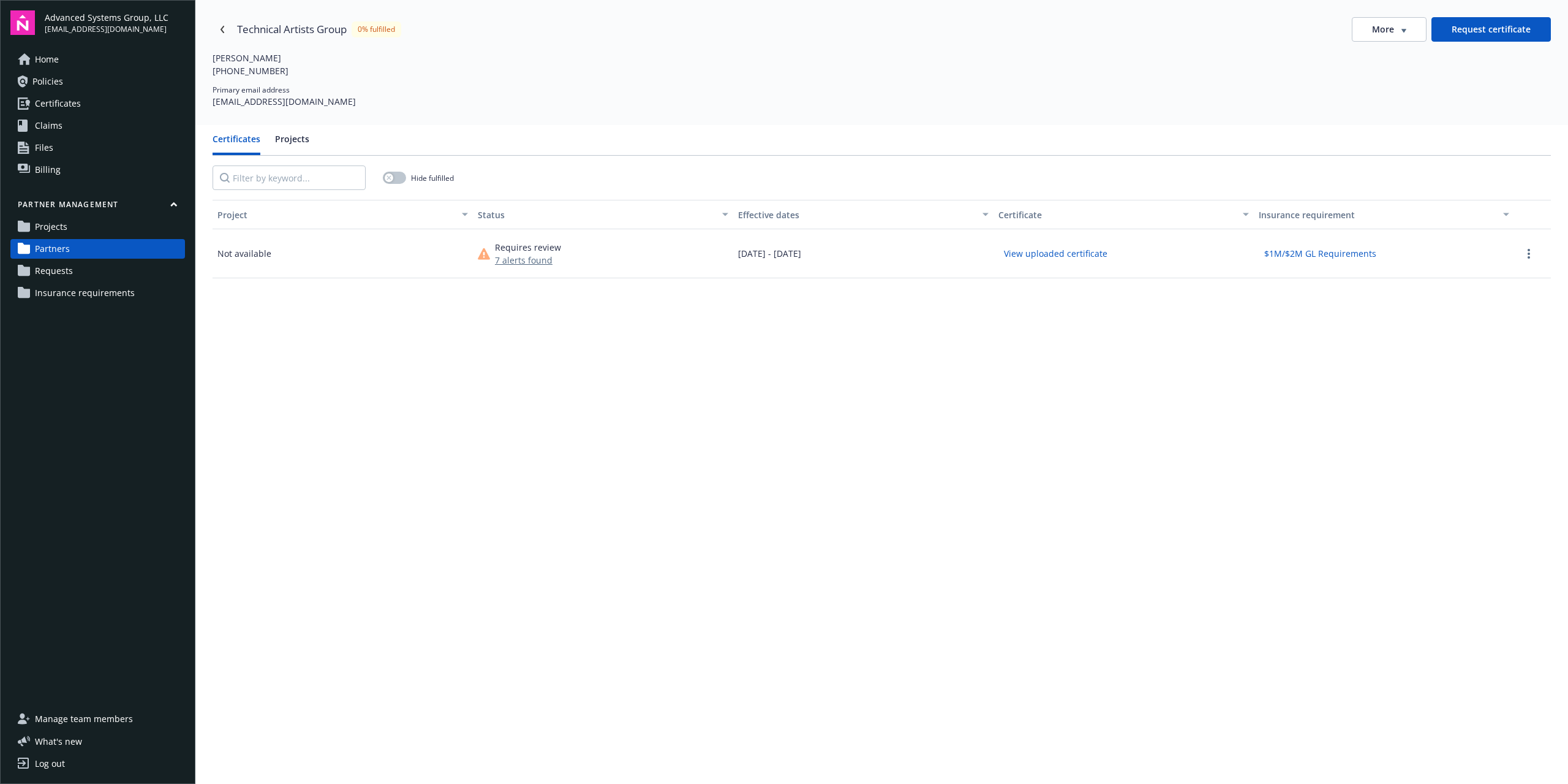
click at [1405, 37] on button "More" at bounding box center [1388, 29] width 74 height 25
click at [1369, 54] on div "Edit partner" at bounding box center [1382, 55] width 99 height 20
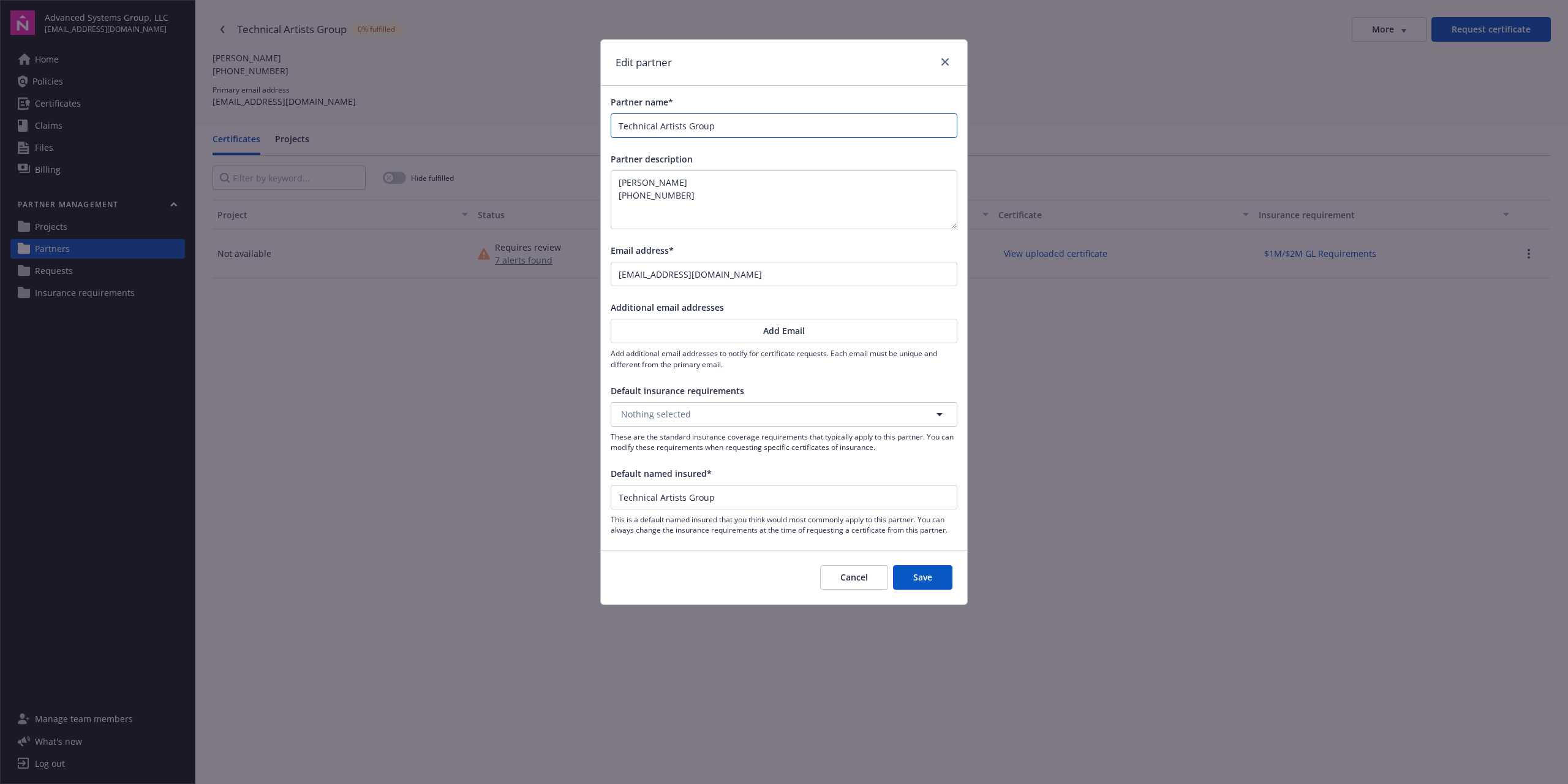
drag, startPoint x: 734, startPoint y: 129, endPoint x: 597, endPoint y: 122, distance: 137.2
click at [597, 122] on div "Edit partner Partner name* Technical Artists Group Partner description [PERSON_…" at bounding box center [784, 392] width 1568 height 784
click at [679, 177] on textarea "[PERSON_NAME] [PHONE_NUMBER]" at bounding box center [784, 199] width 346 height 59
click at [688, 181] on textarea "[PERSON_NAME] [PHONE_NUMBER]" at bounding box center [784, 199] width 346 height 59
drag, startPoint x: 688, startPoint y: 181, endPoint x: 594, endPoint y: 171, distance: 94.5
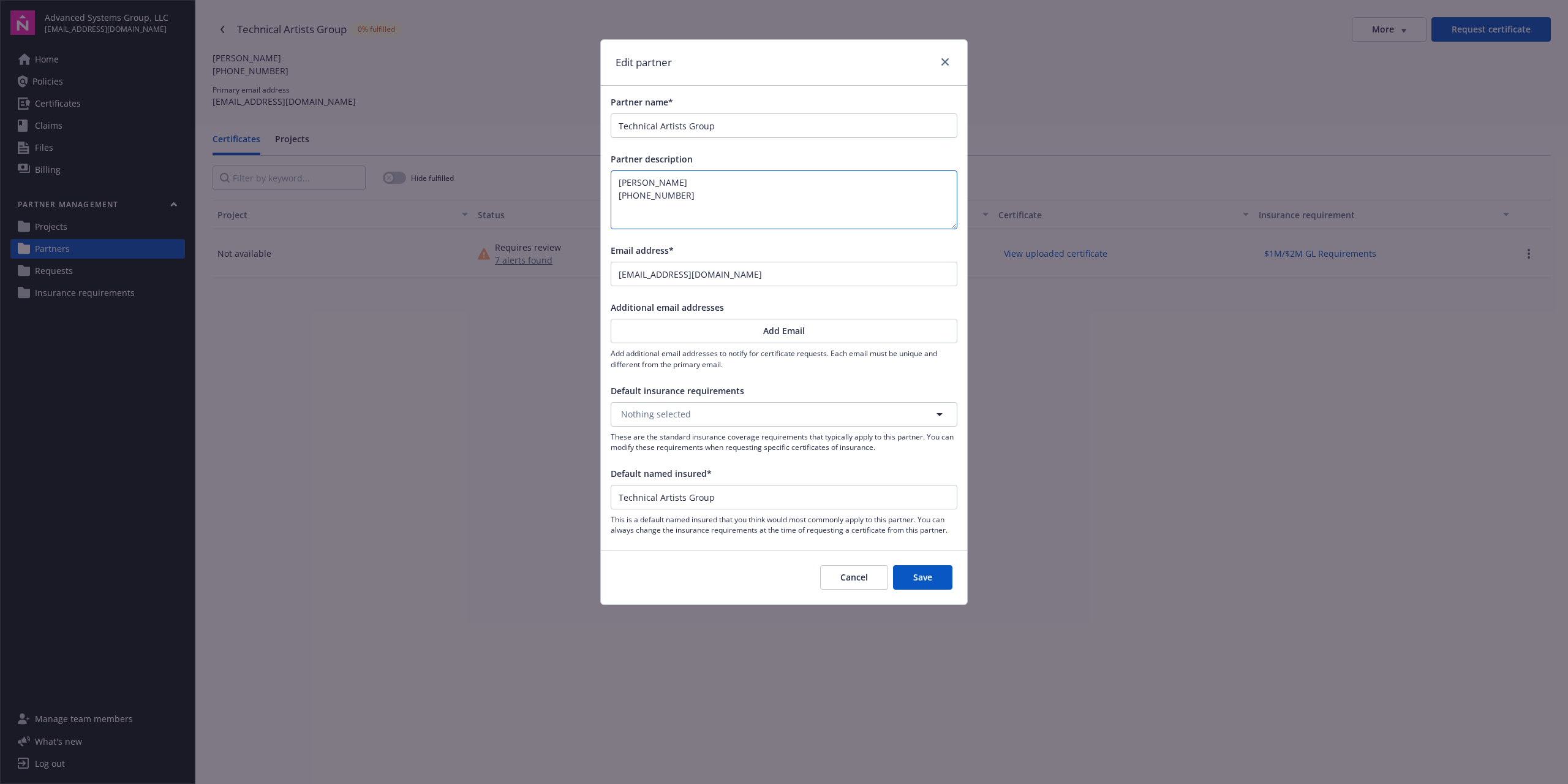
click at [595, 170] on div "Edit partner Partner name* Technical Artists Group Partner description [PERSON_…" at bounding box center [784, 392] width 1568 height 784
click at [724, 131] on input "Technical Artists Group" at bounding box center [784, 125] width 346 height 23
click at [709, 200] on textarea "[PERSON_NAME] [PHONE_NUMBER]" at bounding box center [784, 199] width 346 height 59
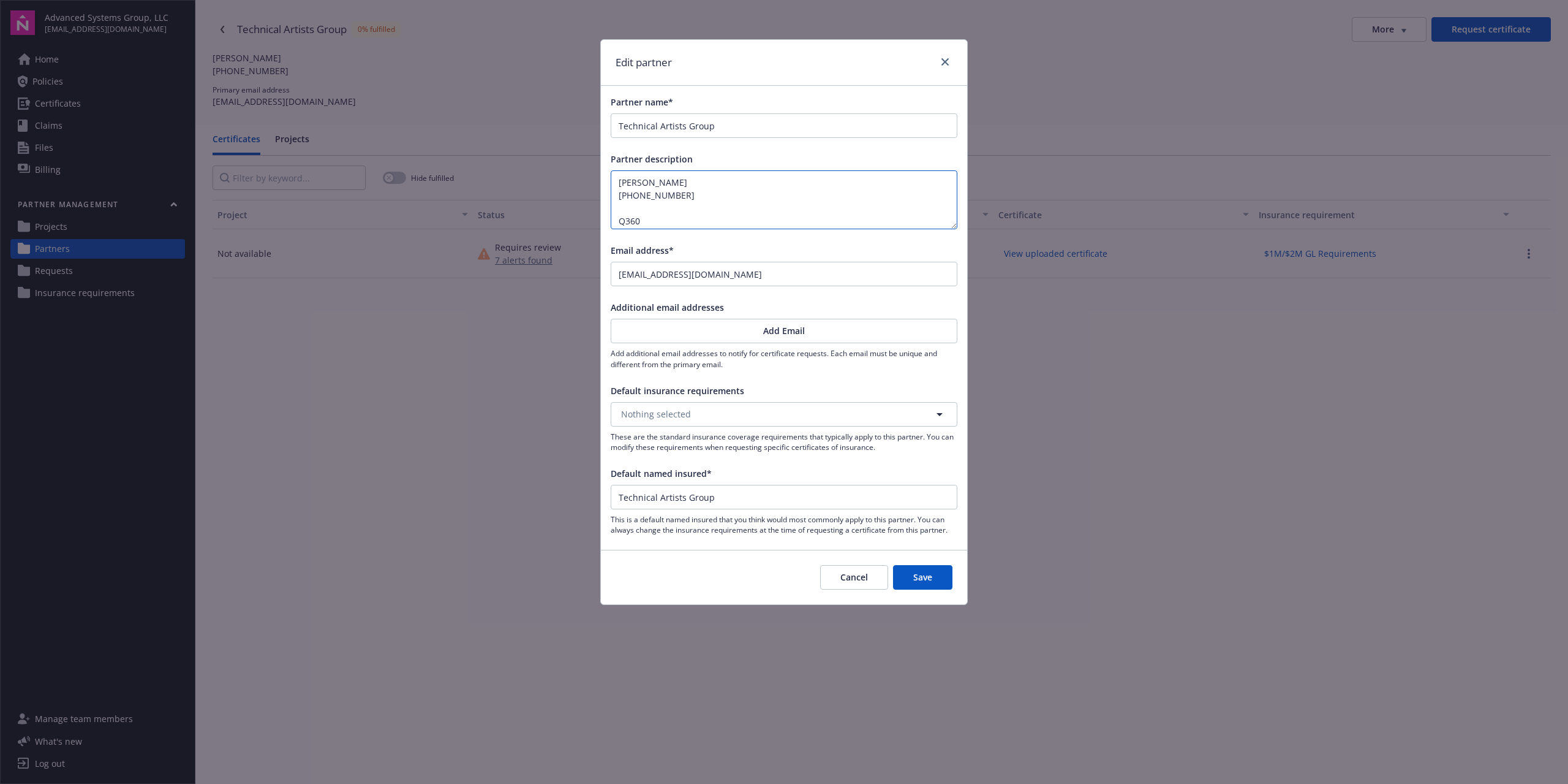
click at [663, 222] on textarea "[PERSON_NAME] [PHONE_NUMBER] Q360" at bounding box center [784, 199] width 346 height 59
click at [721, 213] on textarea "[PERSON_NAME] [PHONE_NUMBER] Q360 Customer No:" at bounding box center [784, 199] width 346 height 59
paste textarea "TAG002"
click at [721, 230] on div "Partner name* Technical Artists Group Partner description [PERSON_NAME] [PHONE_…" at bounding box center [784, 315] width 366 height 459
click at [720, 224] on textarea "[PERSON_NAME] [PHONE_NUMBER] Q360 Customer No:" at bounding box center [784, 199] width 346 height 59
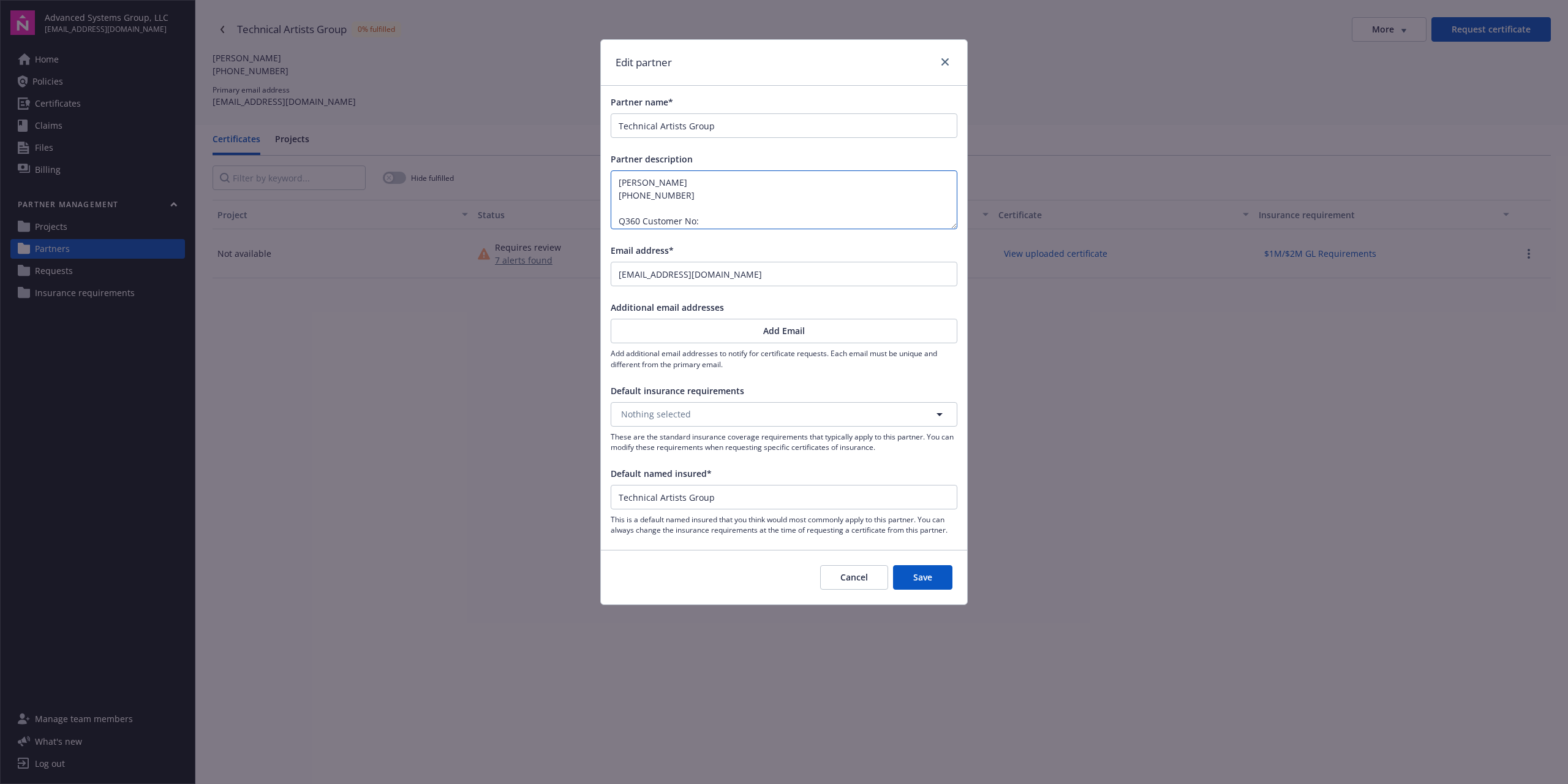
paste textarea "TAG002"
type textarea "[PERSON_NAME] [PHONE_NUMBER] Q360 Customer No: TAG002"
click at [814, 416] on button "Nothing selected" at bounding box center [784, 414] width 346 height 25
click at [783, 451] on div "$1M/$2M GL Requirements" at bounding box center [784, 449] width 329 height 18
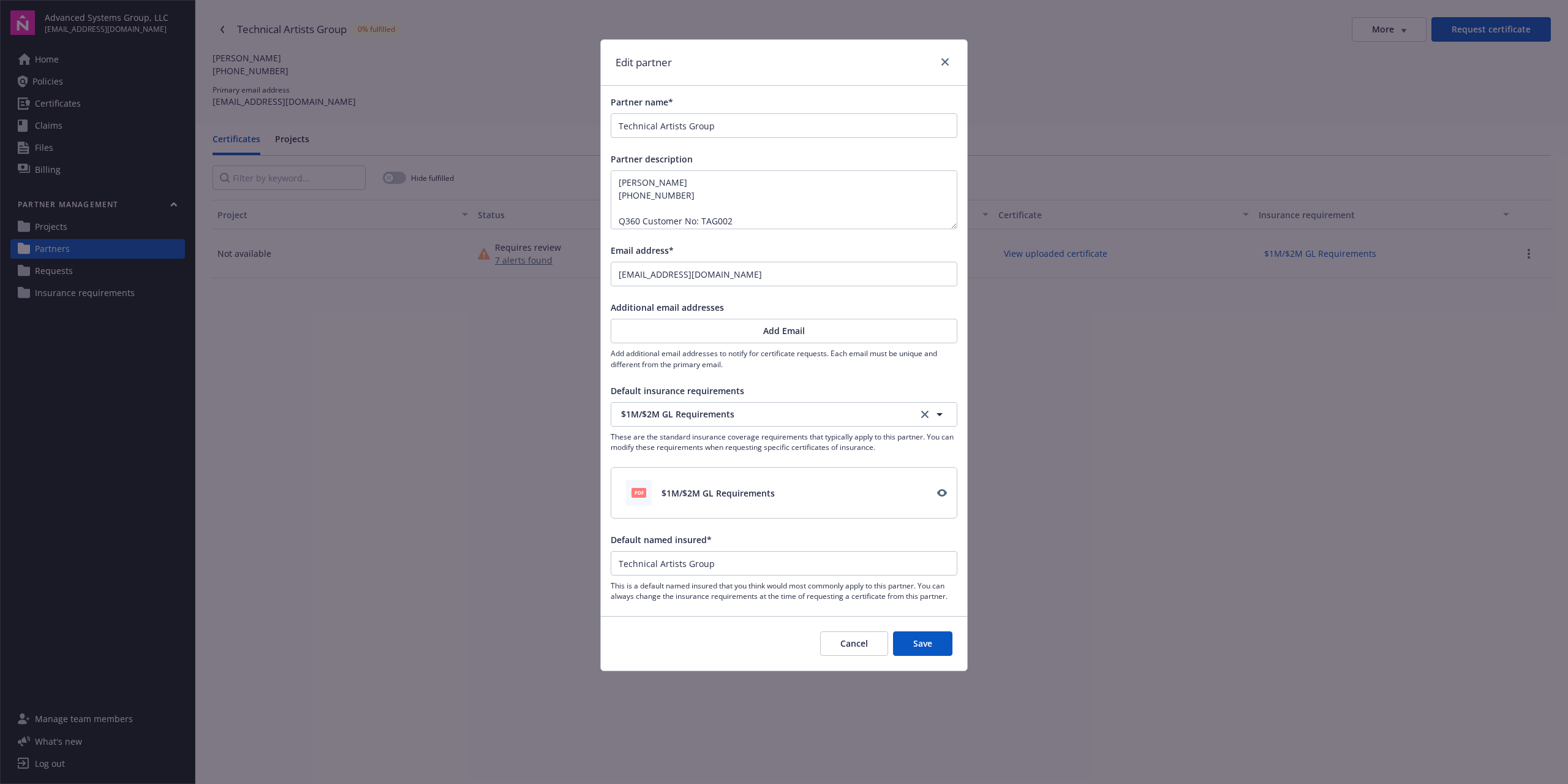
click at [927, 645] on button "Save" at bounding box center [922, 643] width 60 height 25
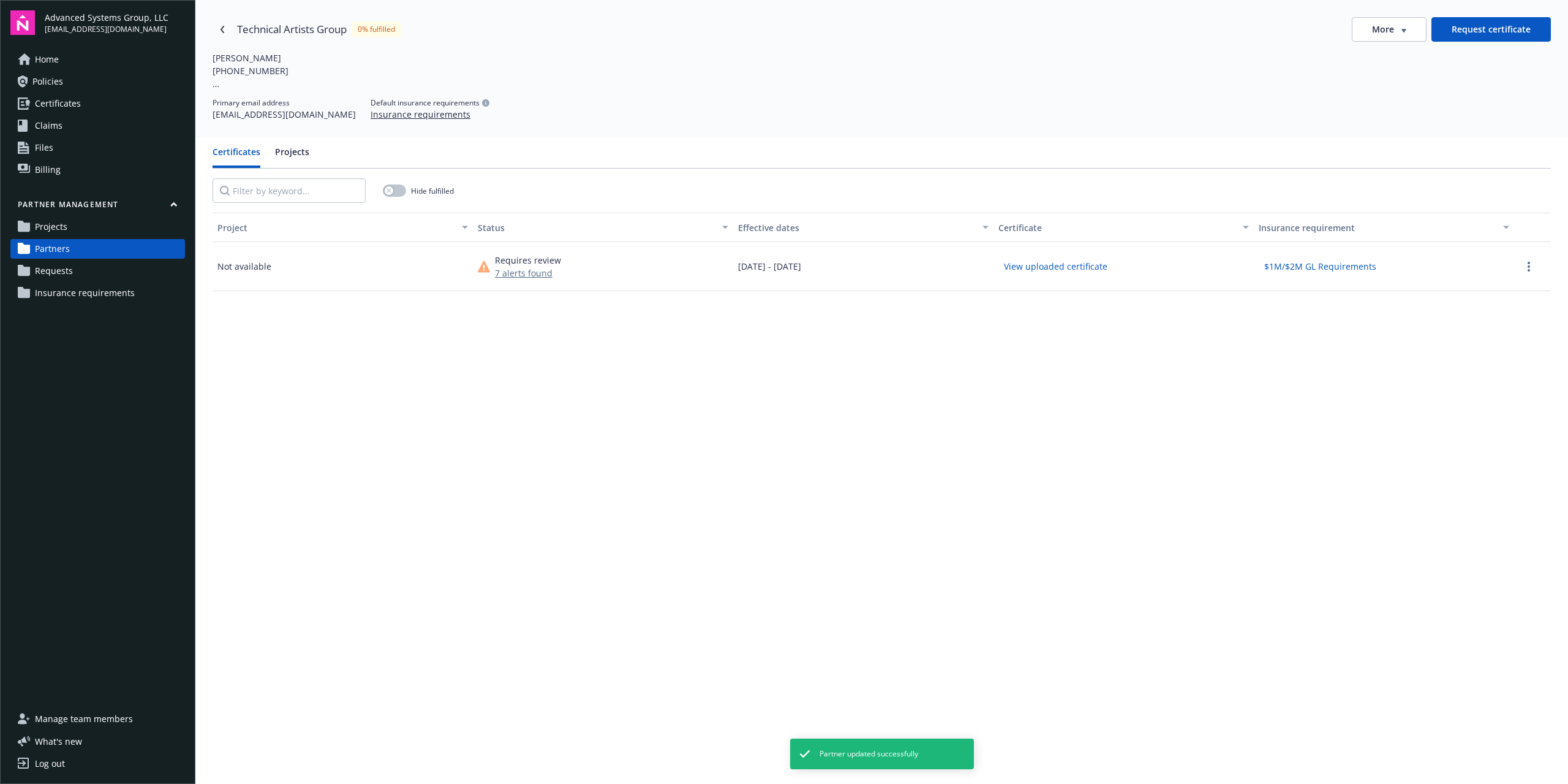
click at [516, 268] on button "7 alerts found" at bounding box center [528, 273] width 66 height 13
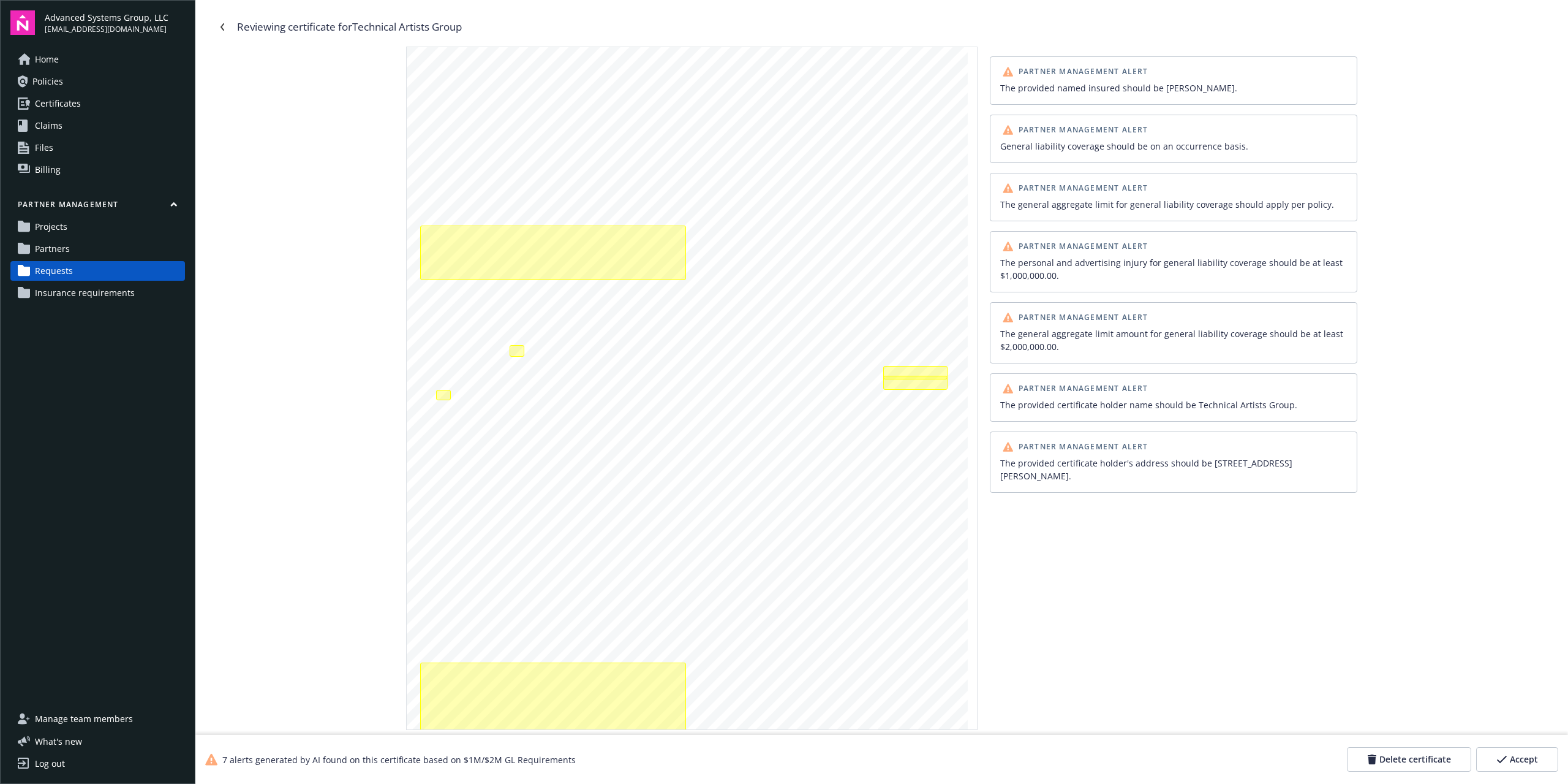
drag, startPoint x: 1041, startPoint y: 640, endPoint x: 1057, endPoint y: 485, distance: 155.8
click at [1041, 639] on div "Partner Management Alert The provided named insured should be [PERSON_NAME]. Pa…" at bounding box center [1173, 388] width 368 height 683
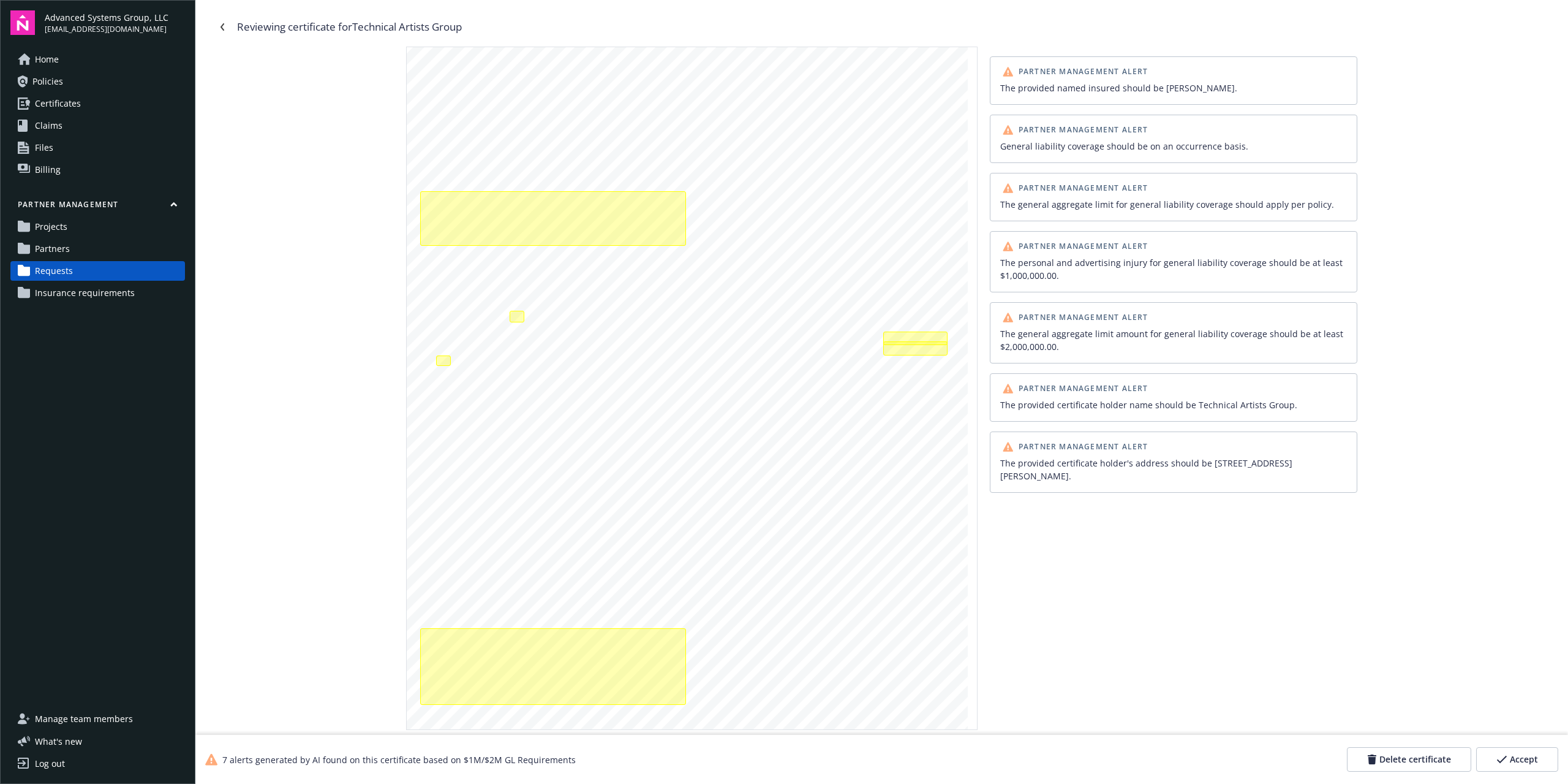
scroll to position [45, 0]
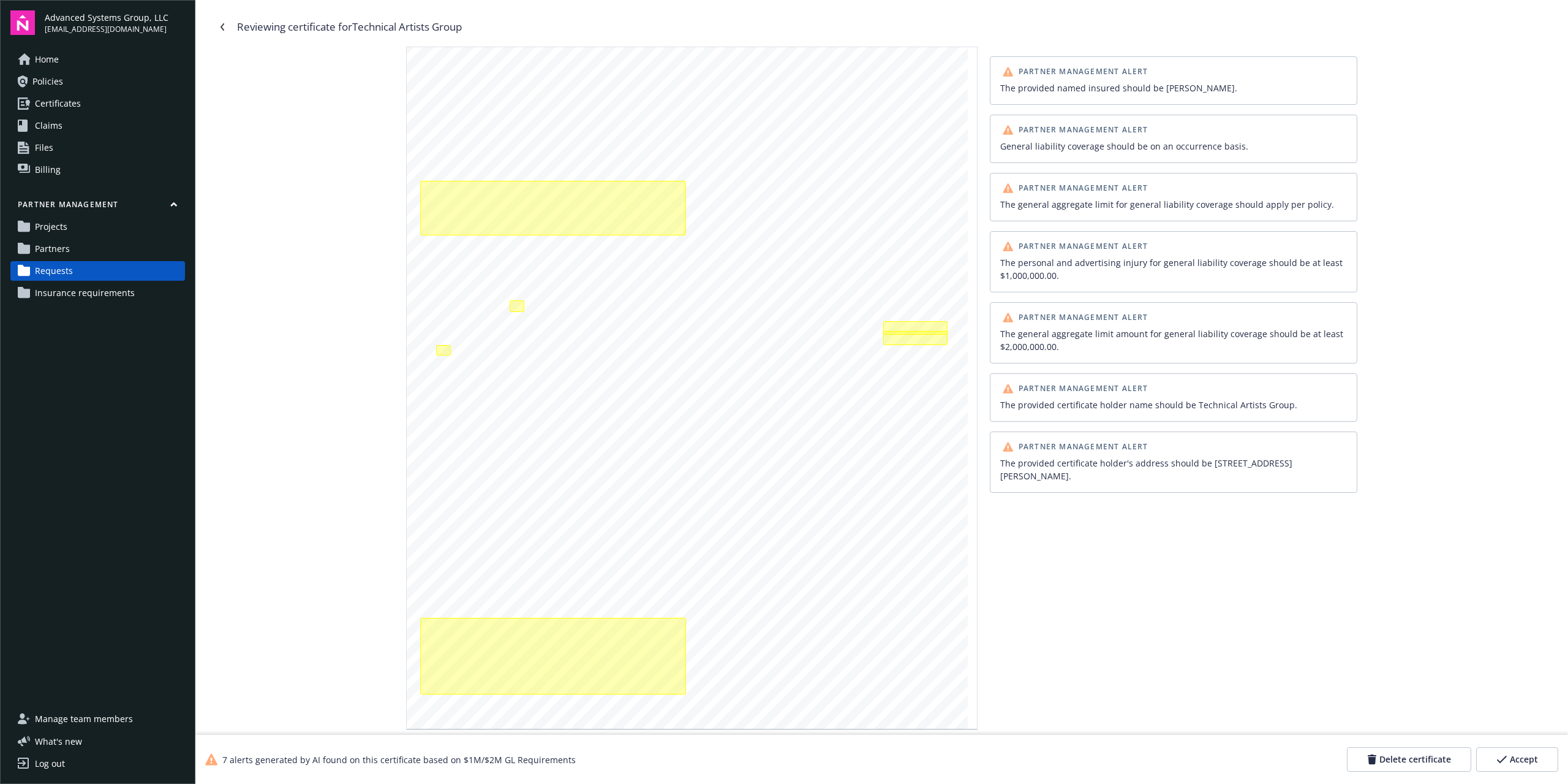
click at [1416, 639] on div "CERTIFICATE OF LIABILITY INSURANCE DATE (MM/DD/YYYY) [DATE] THIS CERTIFICATE IS…" at bounding box center [882, 388] width 1338 height 683
click at [83, 249] on link "Partners" at bounding box center [98, 249] width 175 height 20
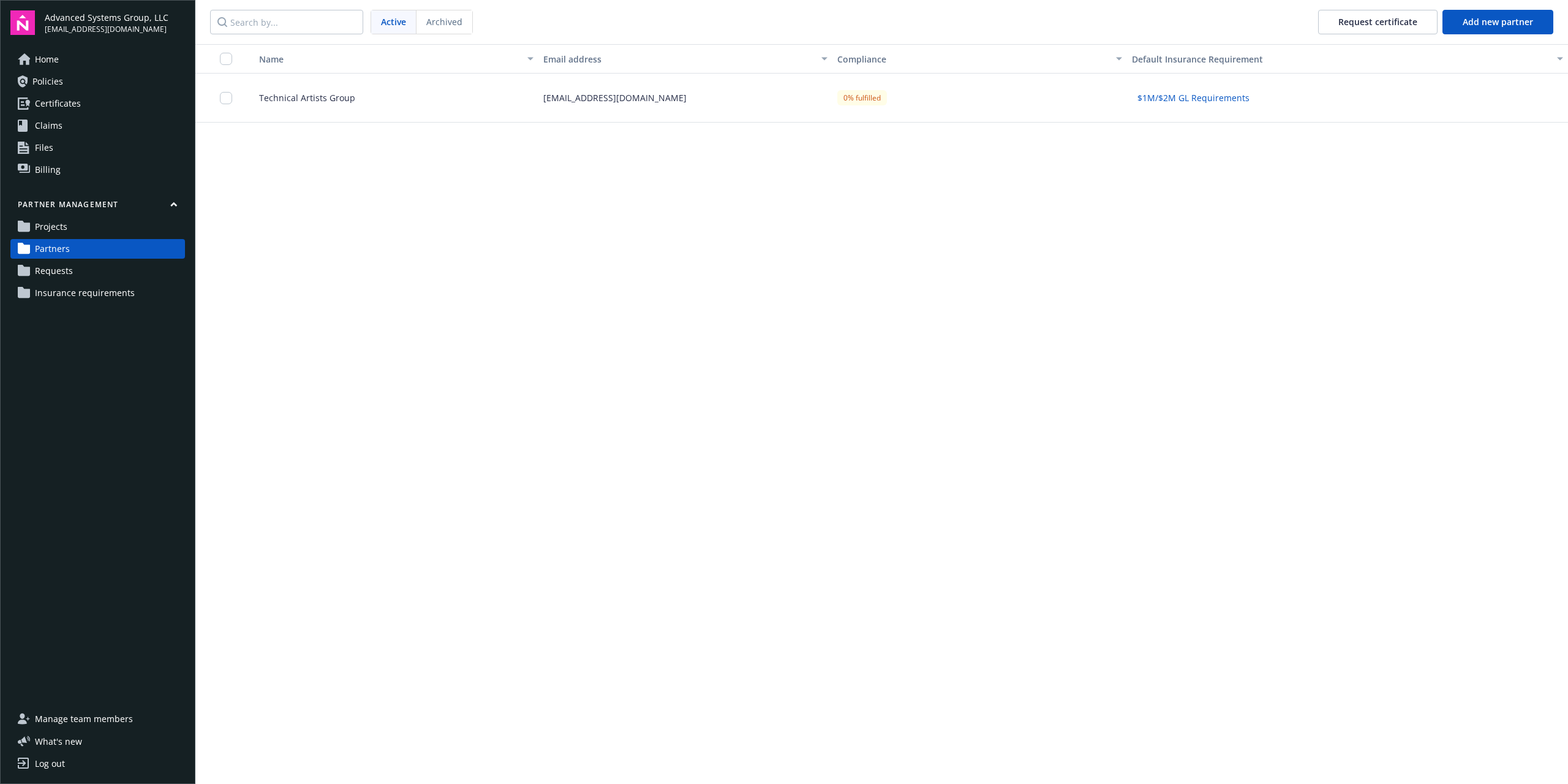
click at [727, 95] on div "[EMAIL_ADDRESS][DOMAIN_NAME]" at bounding box center [686, 98] width 294 height 49
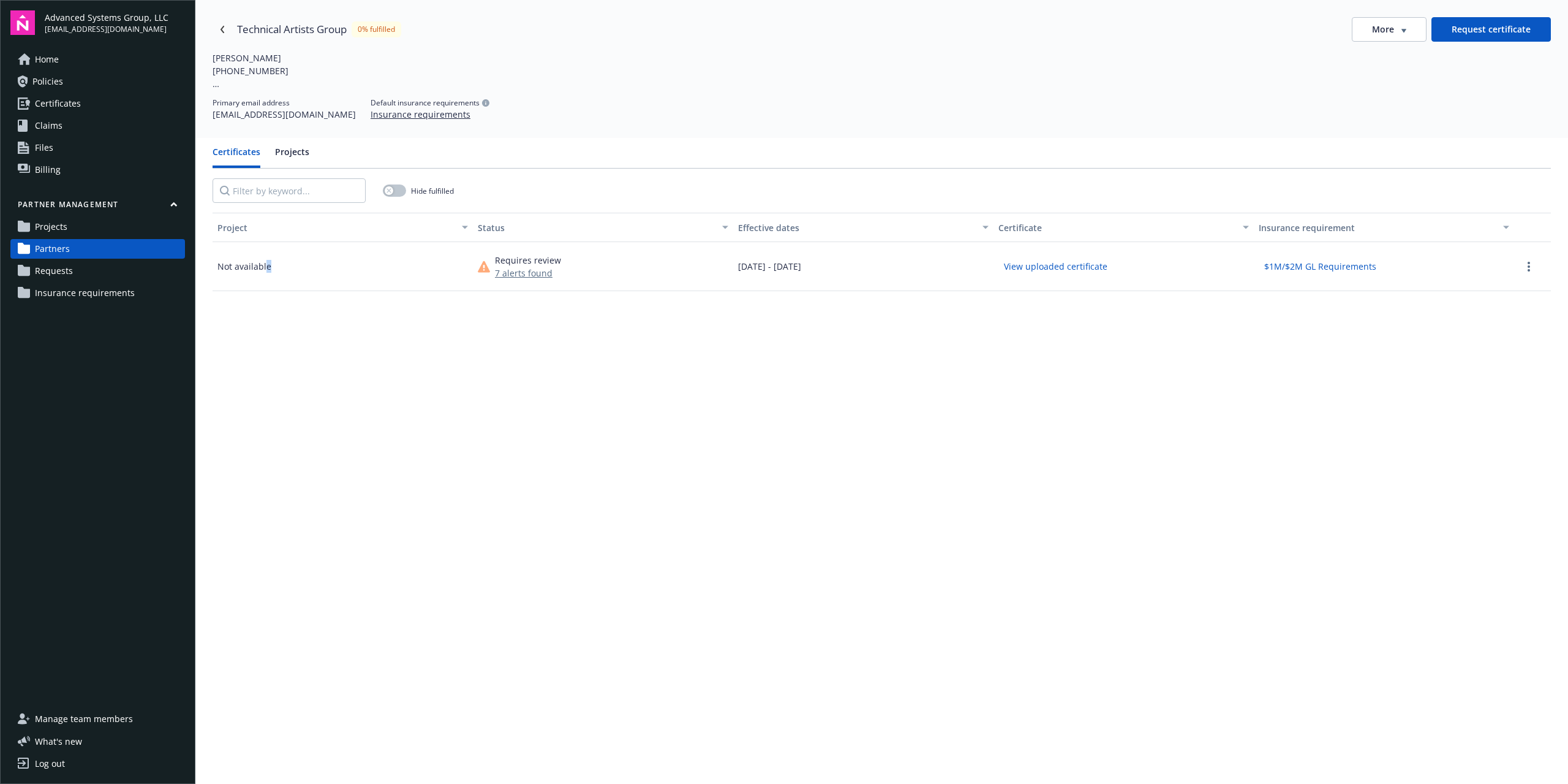
drag, startPoint x: 267, startPoint y: 268, endPoint x: 574, endPoint y: 269, distance: 307.0
click at [304, 268] on div "Not available" at bounding box center [342, 267] width 261 height 49
click at [1399, 16] on div "Technical Artists Group 0% fulfilled More Request certificate [PERSON_NAME] [PH…" at bounding box center [881, 69] width 1372 height 138
click at [1401, 32] on icon "button" at bounding box center [1404, 30] width 5 height 4
click at [1392, 58] on div "Edit partner" at bounding box center [1382, 55] width 99 height 20
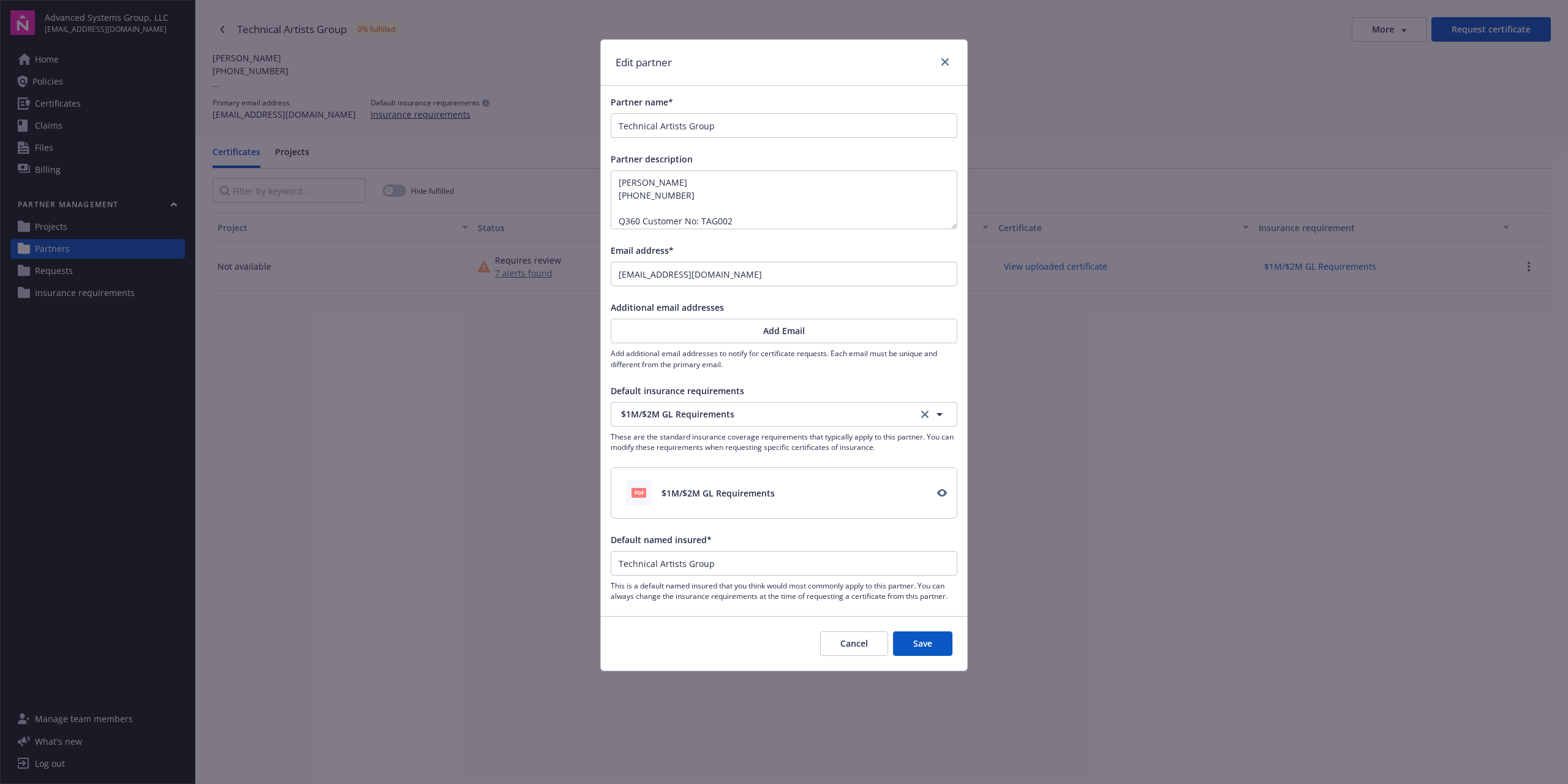
click at [923, 647] on button "Save" at bounding box center [922, 643] width 60 height 25
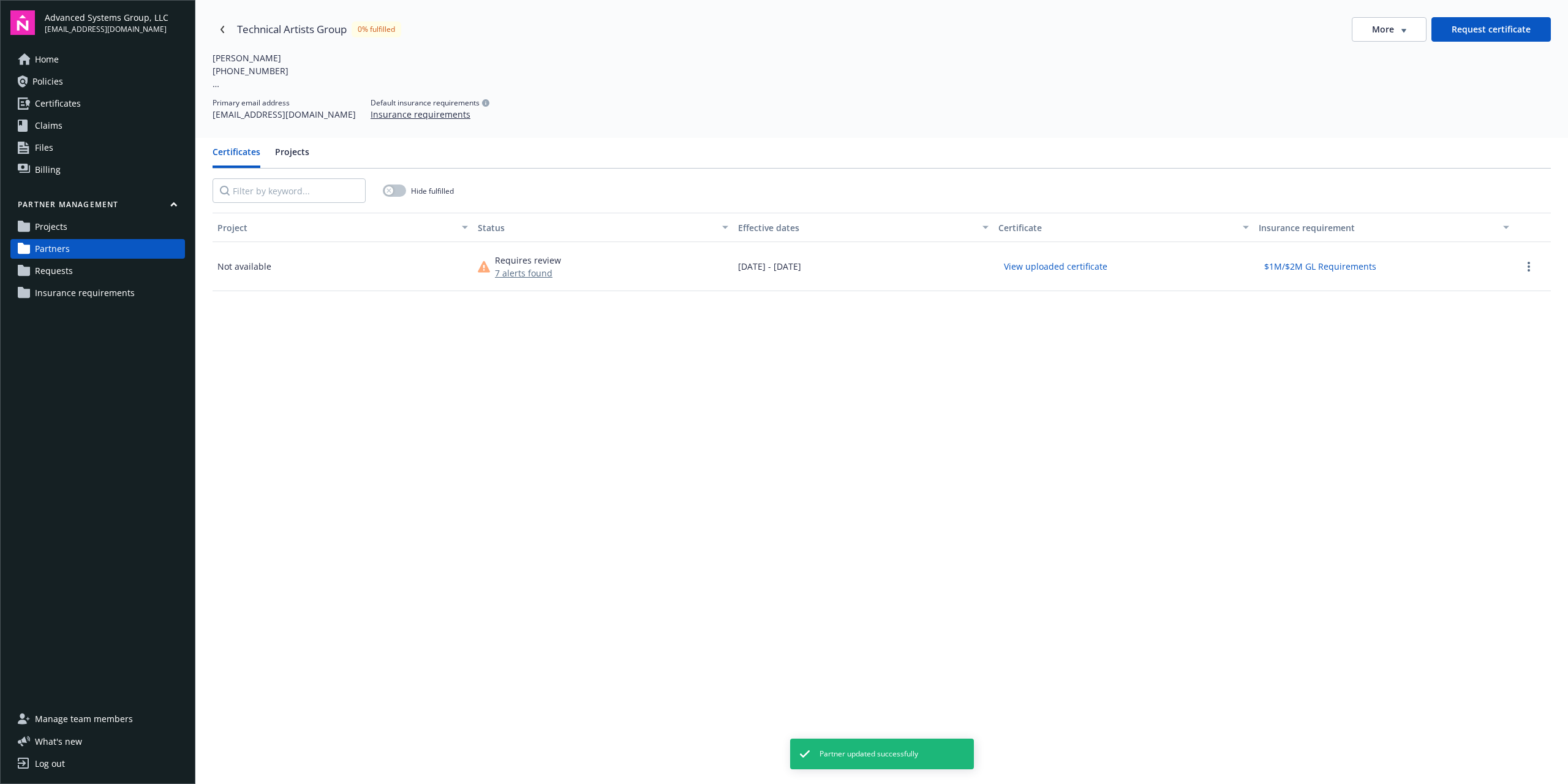
click at [536, 272] on button "7 alerts found" at bounding box center [528, 273] width 66 height 13
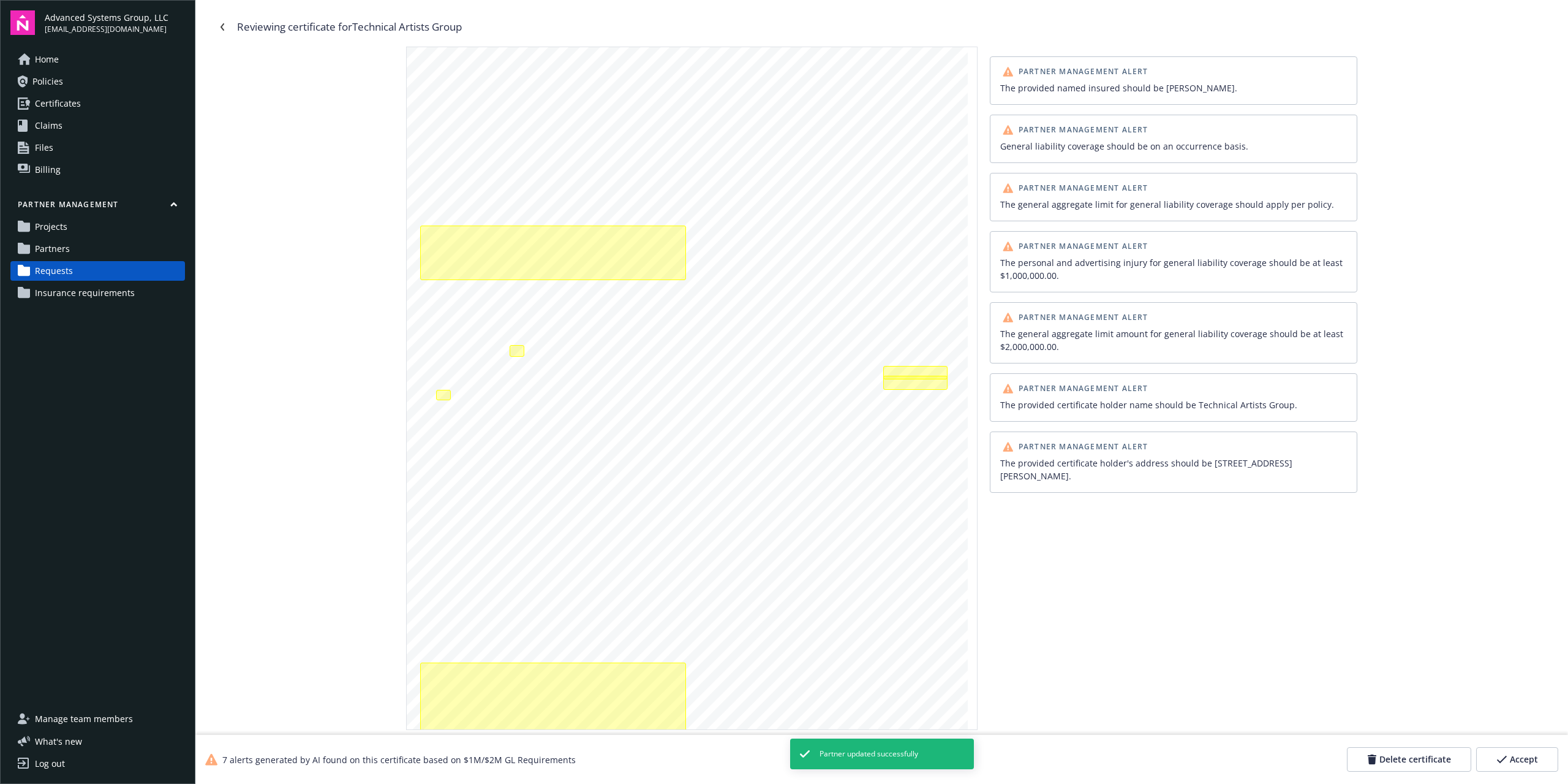
click at [1504, 756] on icon "button" at bounding box center [1501, 759] width 11 height 8
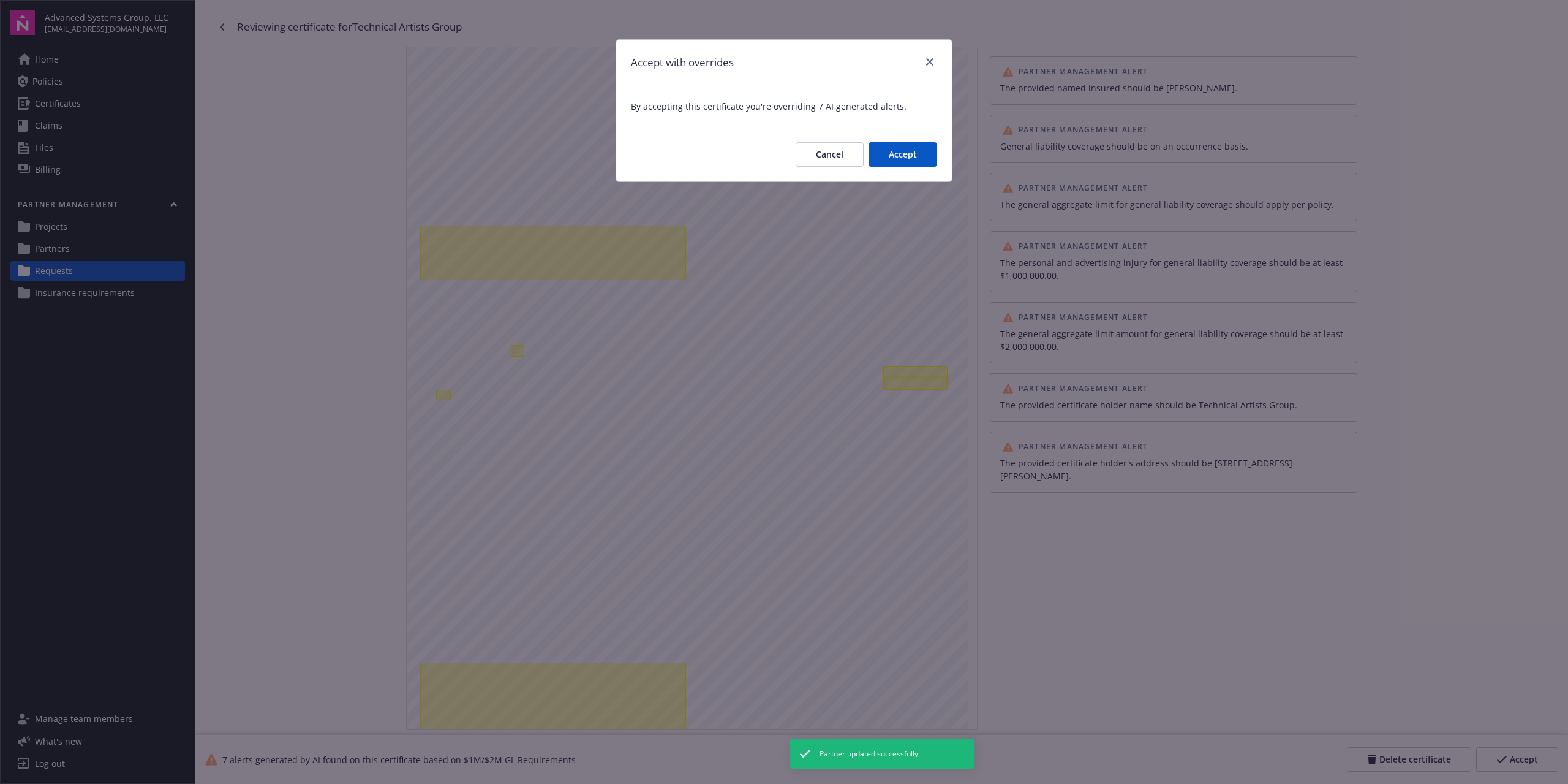
click at [913, 141] on div "Cancel Accept" at bounding box center [784, 155] width 336 height 54
click at [907, 148] on button "Accept" at bounding box center [903, 155] width 69 height 25
